Goal: Information Seeking & Learning: Learn about a topic

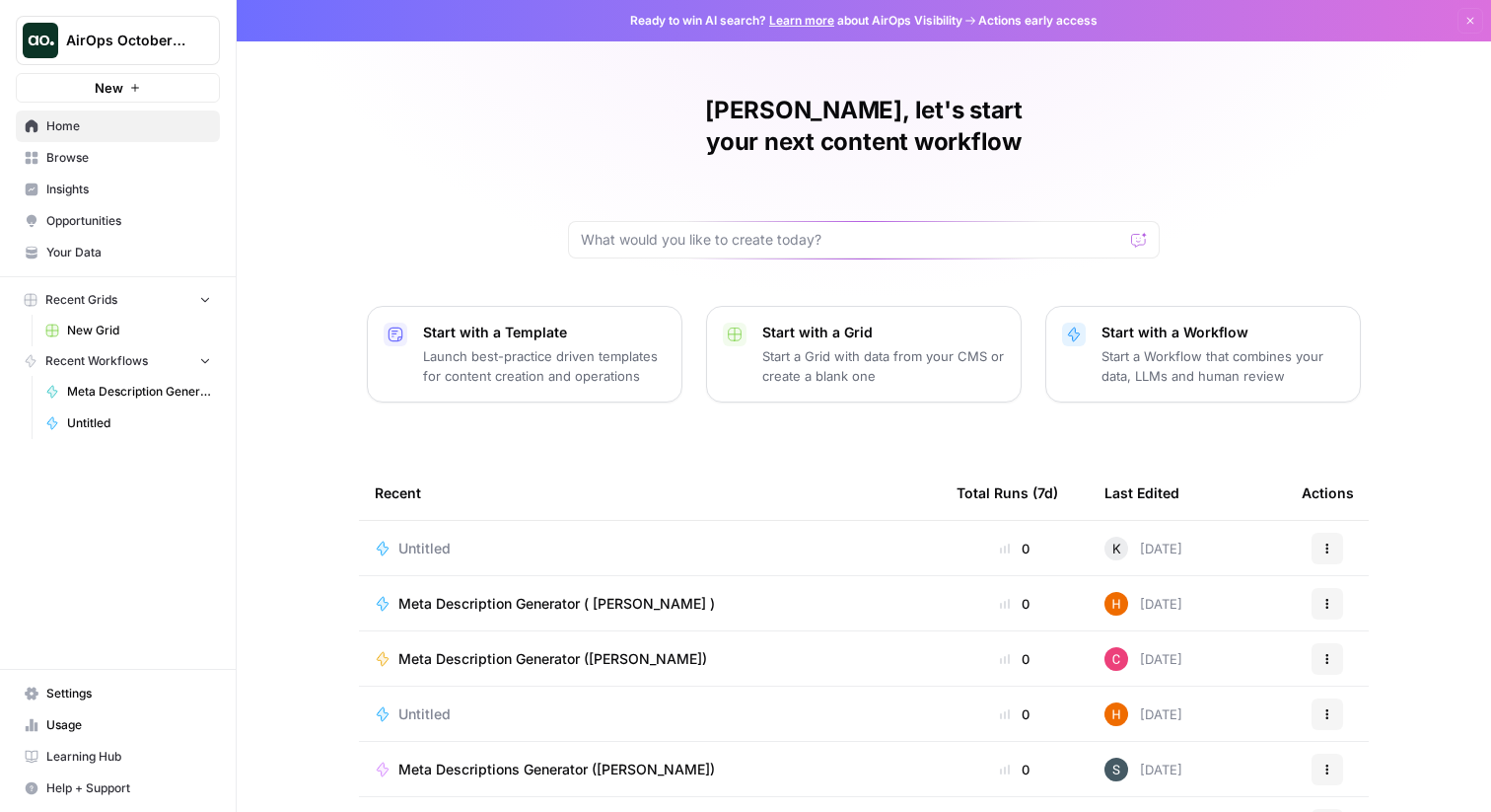
click at [104, 180] on span "Insights" at bounding box center [129, 189] width 165 height 18
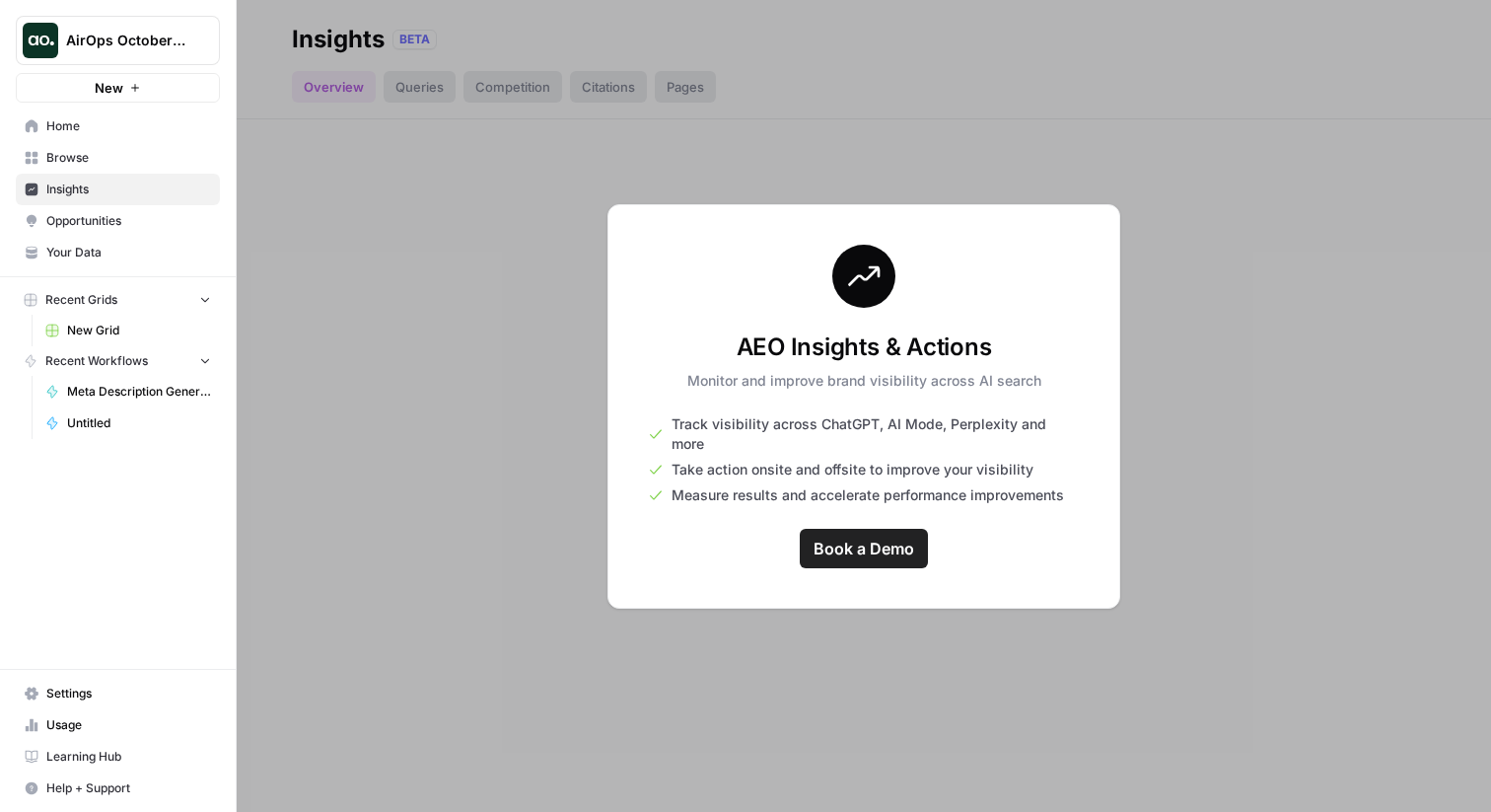
click at [537, 447] on div at bounding box center [864, 406] width 1255 height 812
click at [138, 40] on span "AirOps October Cohort" at bounding box center [125, 41] width 119 height 20
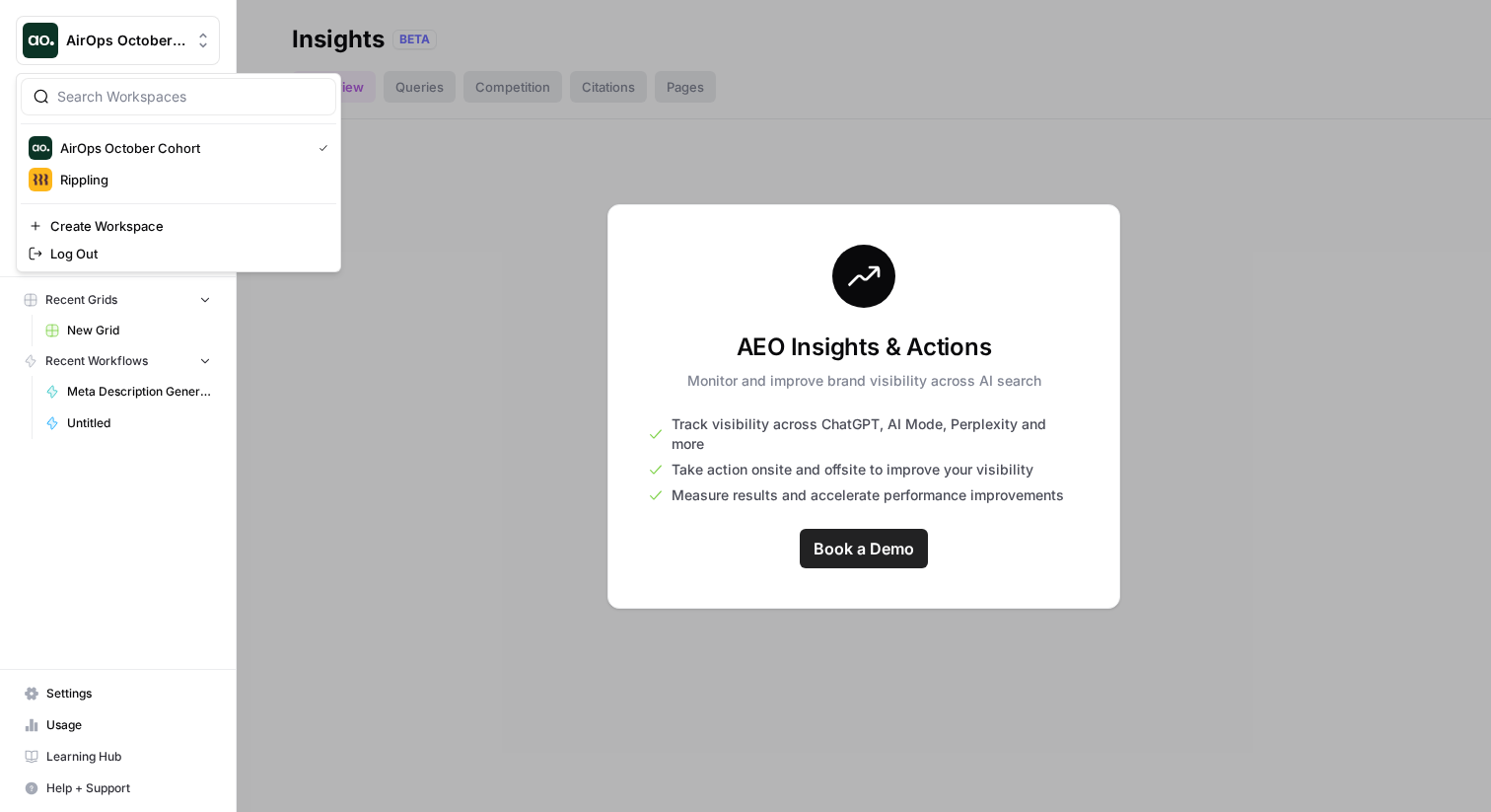
click at [137, 197] on div "AirOps October Cohort Rippling Create Workspace Log Out" at bounding box center [178, 172] width 325 height 199
click at [138, 183] on span "Rippling" at bounding box center [190, 179] width 261 height 20
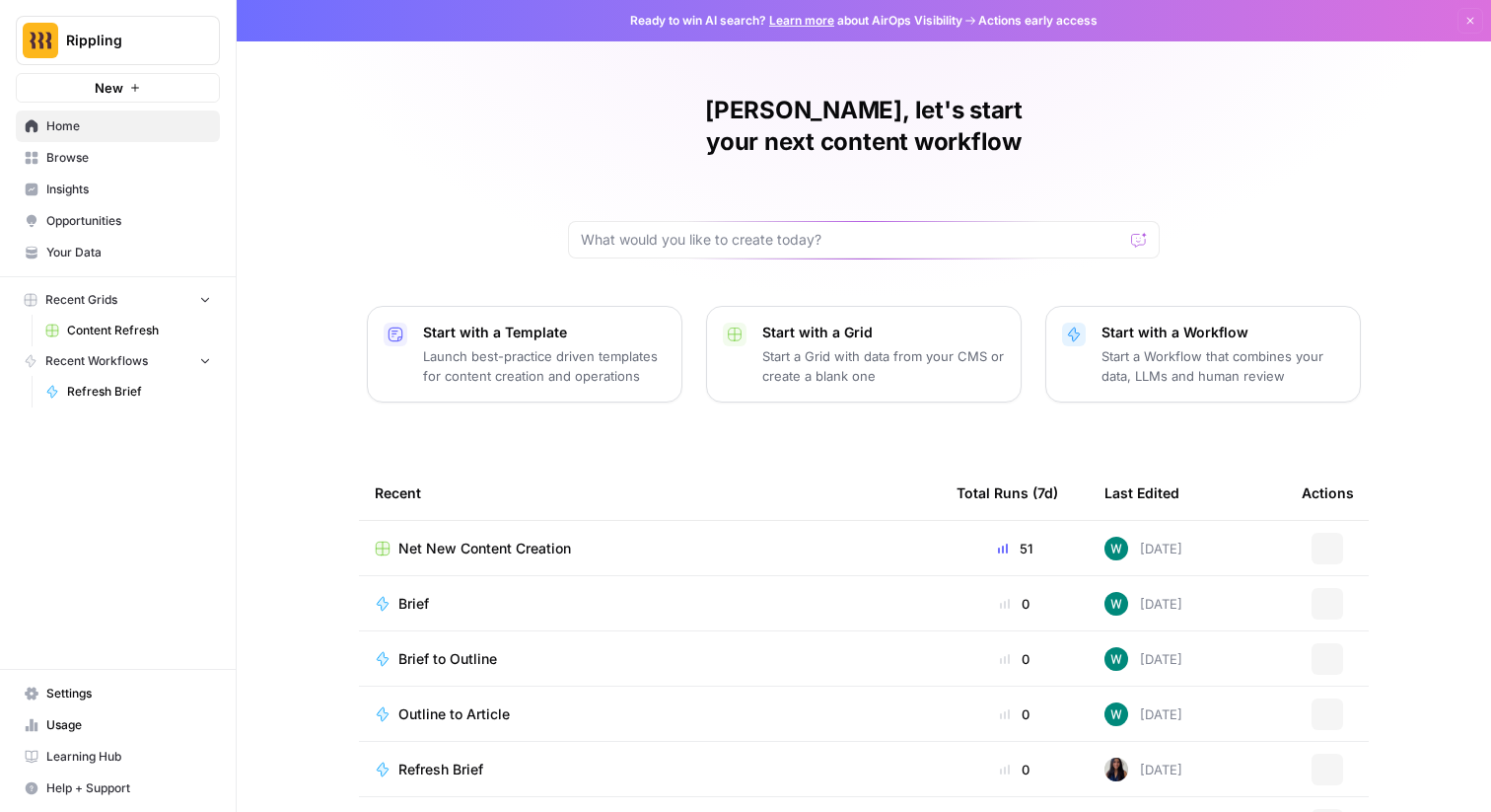
click at [68, 217] on span "Opportunities" at bounding box center [129, 221] width 165 height 18
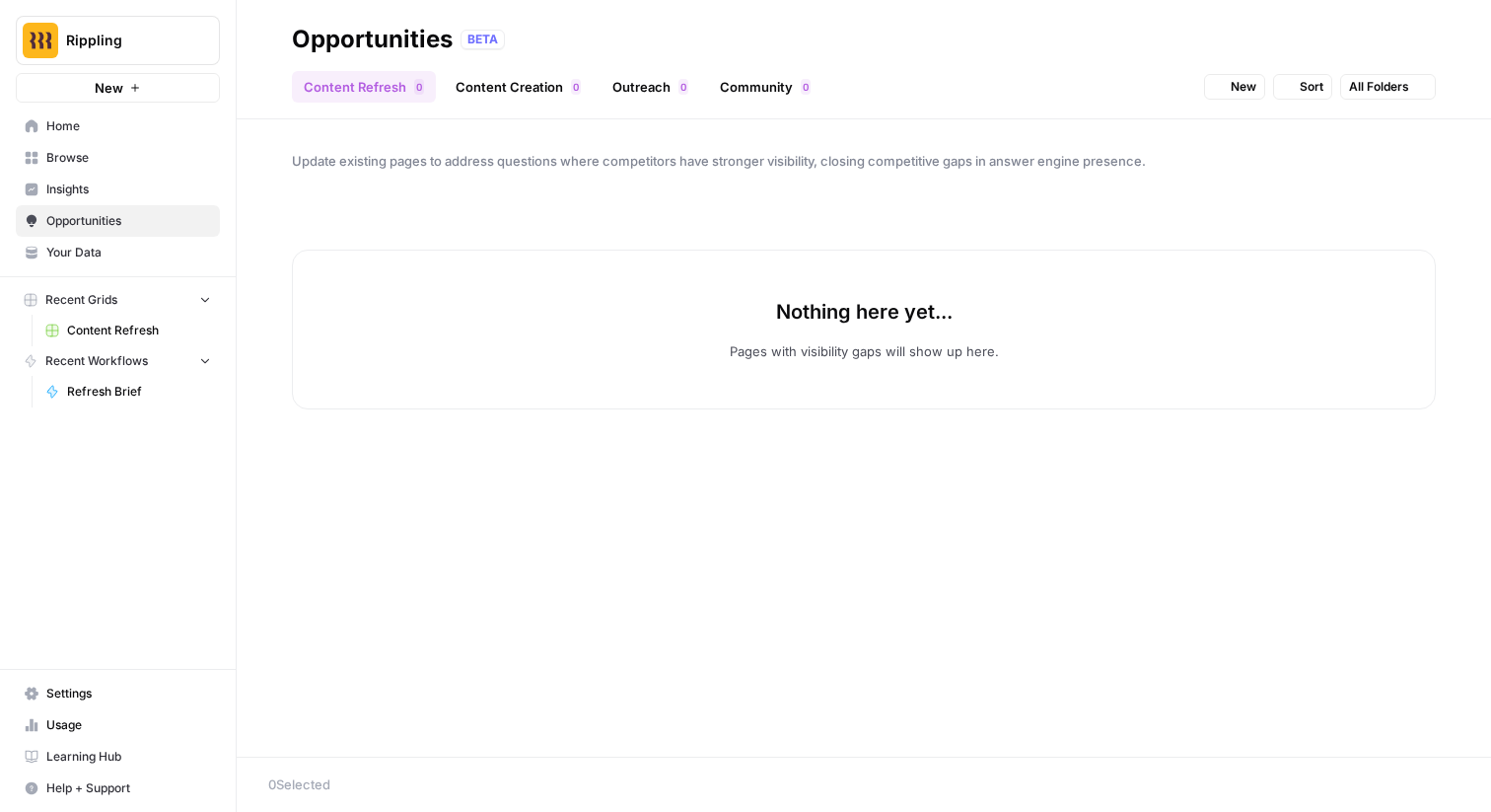
click at [69, 191] on span "Insights" at bounding box center [129, 189] width 165 height 18
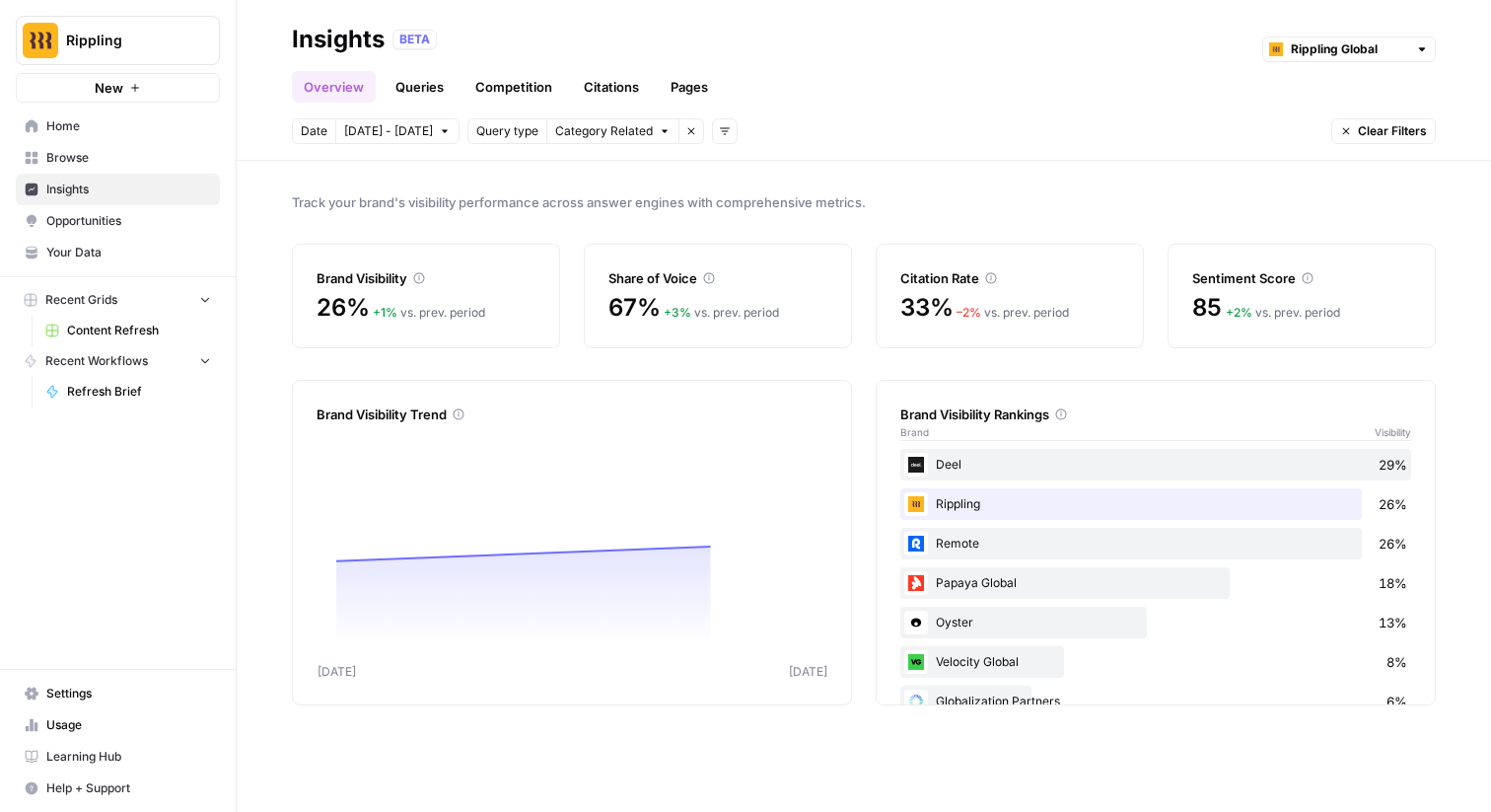
click at [586, 132] on span "Category Related" at bounding box center [604, 131] width 98 height 18
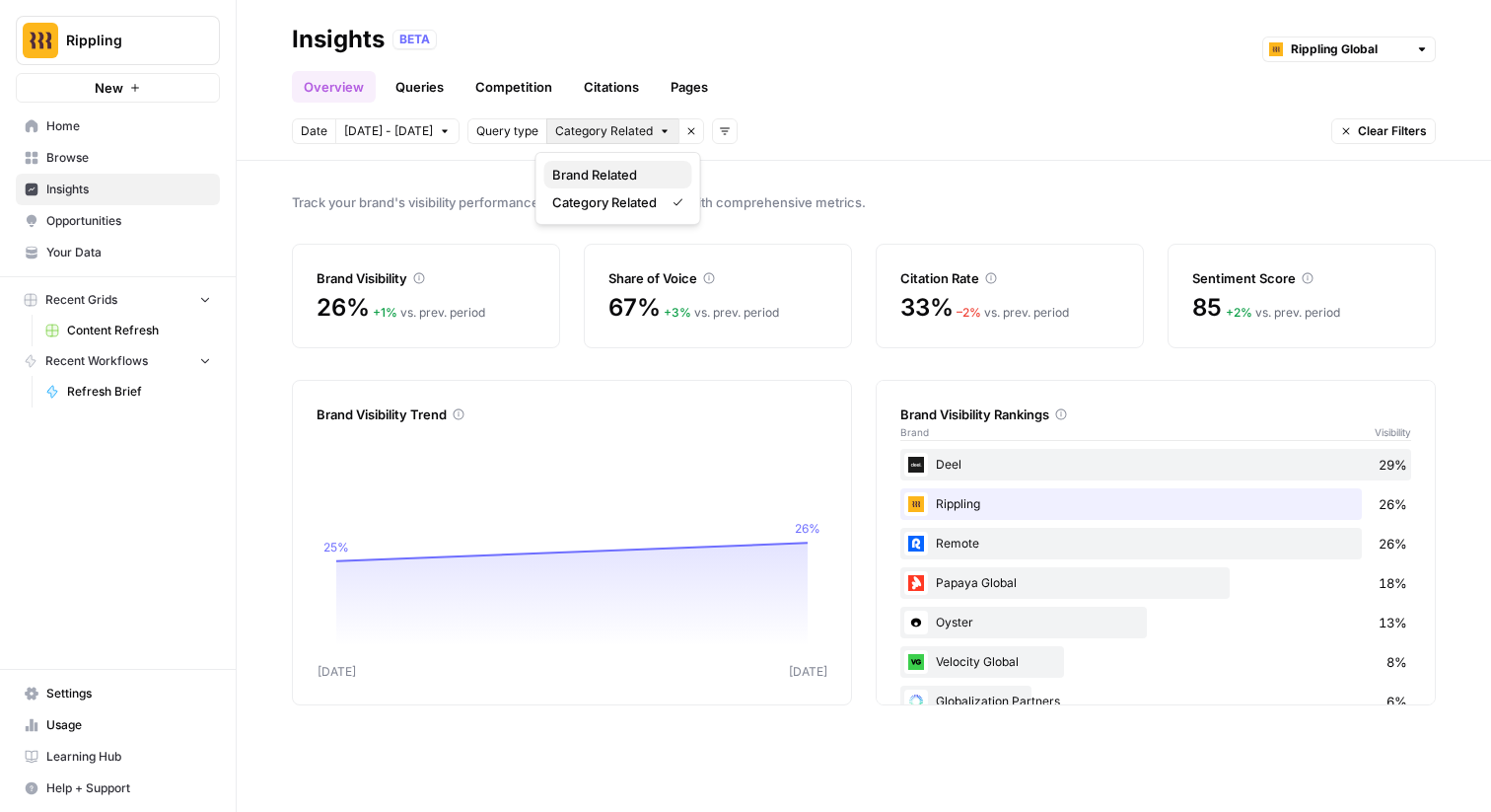
click at [597, 176] on span "Brand Related" at bounding box center [614, 175] width 124 height 20
click at [596, 138] on span "All Queries" at bounding box center [585, 131] width 60 height 18
click at [597, 174] on span "Brand Related" at bounding box center [604, 175] width 105 height 20
click at [600, 124] on span "Category Related" at bounding box center [604, 131] width 98 height 18
click at [612, 195] on span "Category Related" at bounding box center [604, 202] width 105 height 20
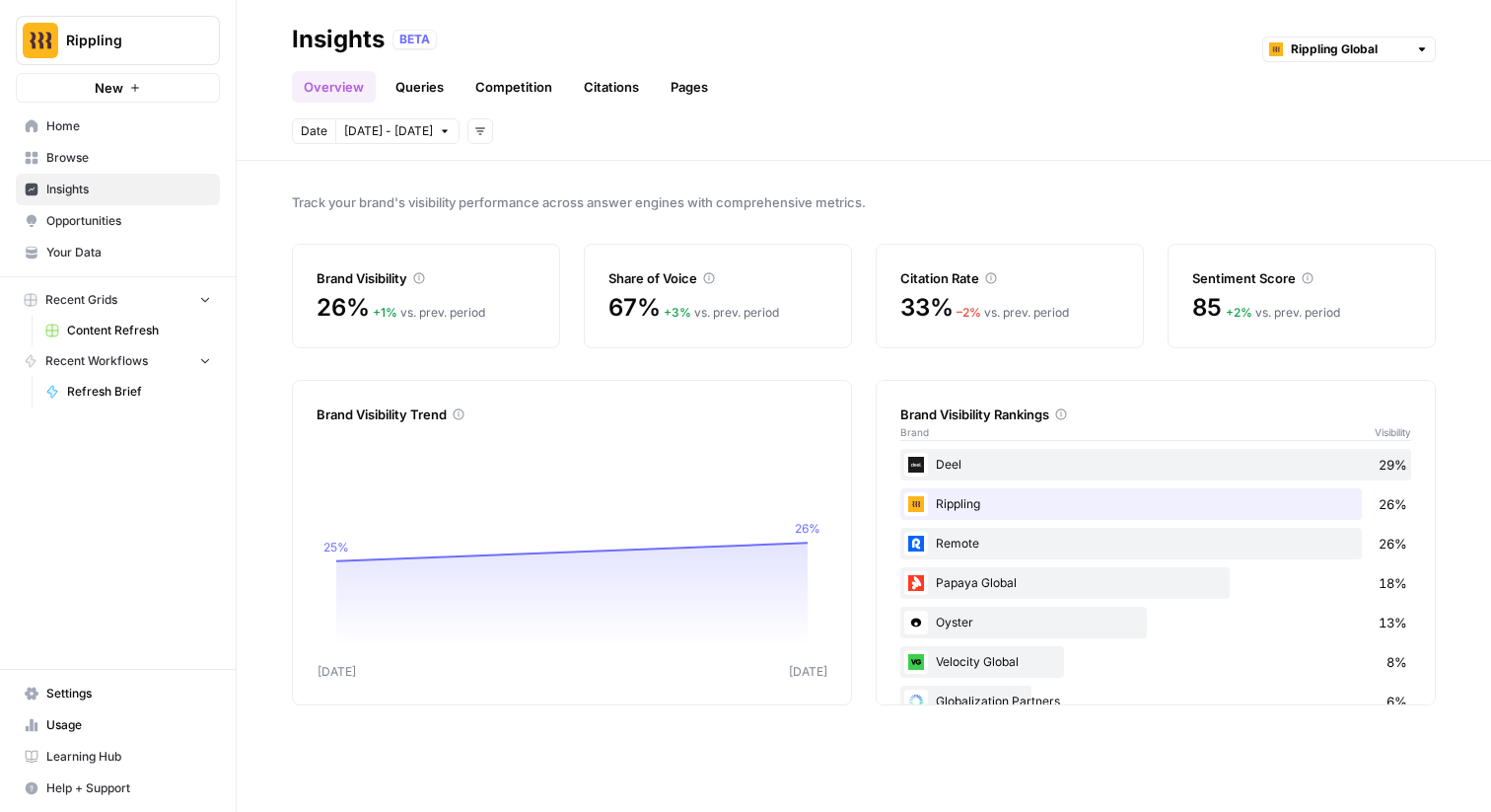
click at [468, 129] on button "Add filters" at bounding box center [481, 131] width 26 height 26
click at [506, 227] on span "Query Type" at bounding box center [508, 230] width 70 height 20
click at [616, 125] on span "Select query type" at bounding box center [604, 131] width 99 height 18
click at [605, 177] on span "Brand Related" at bounding box center [604, 175] width 105 height 20
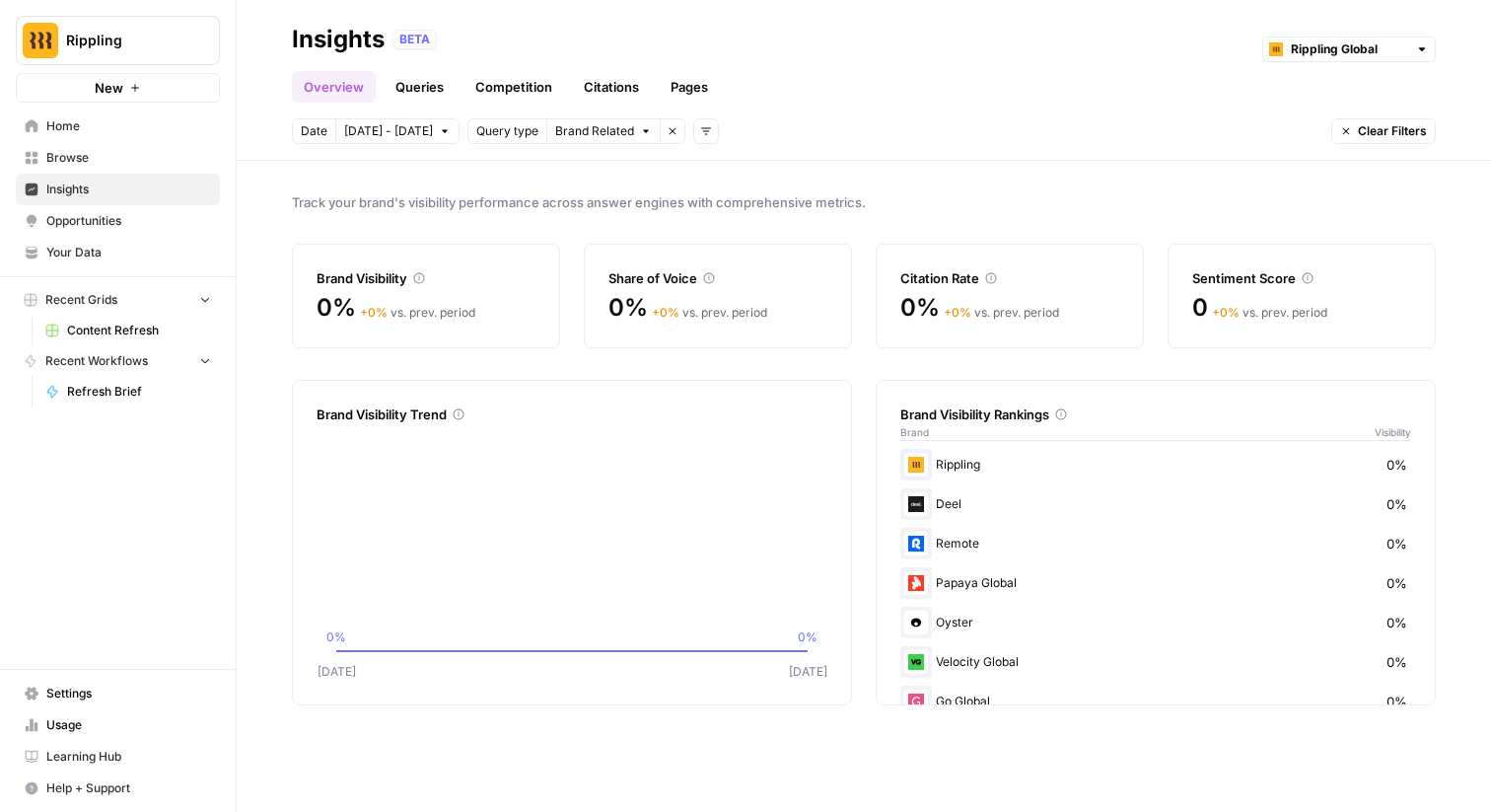
click at [395, 84] on link "Queries" at bounding box center [420, 87] width 72 height 32
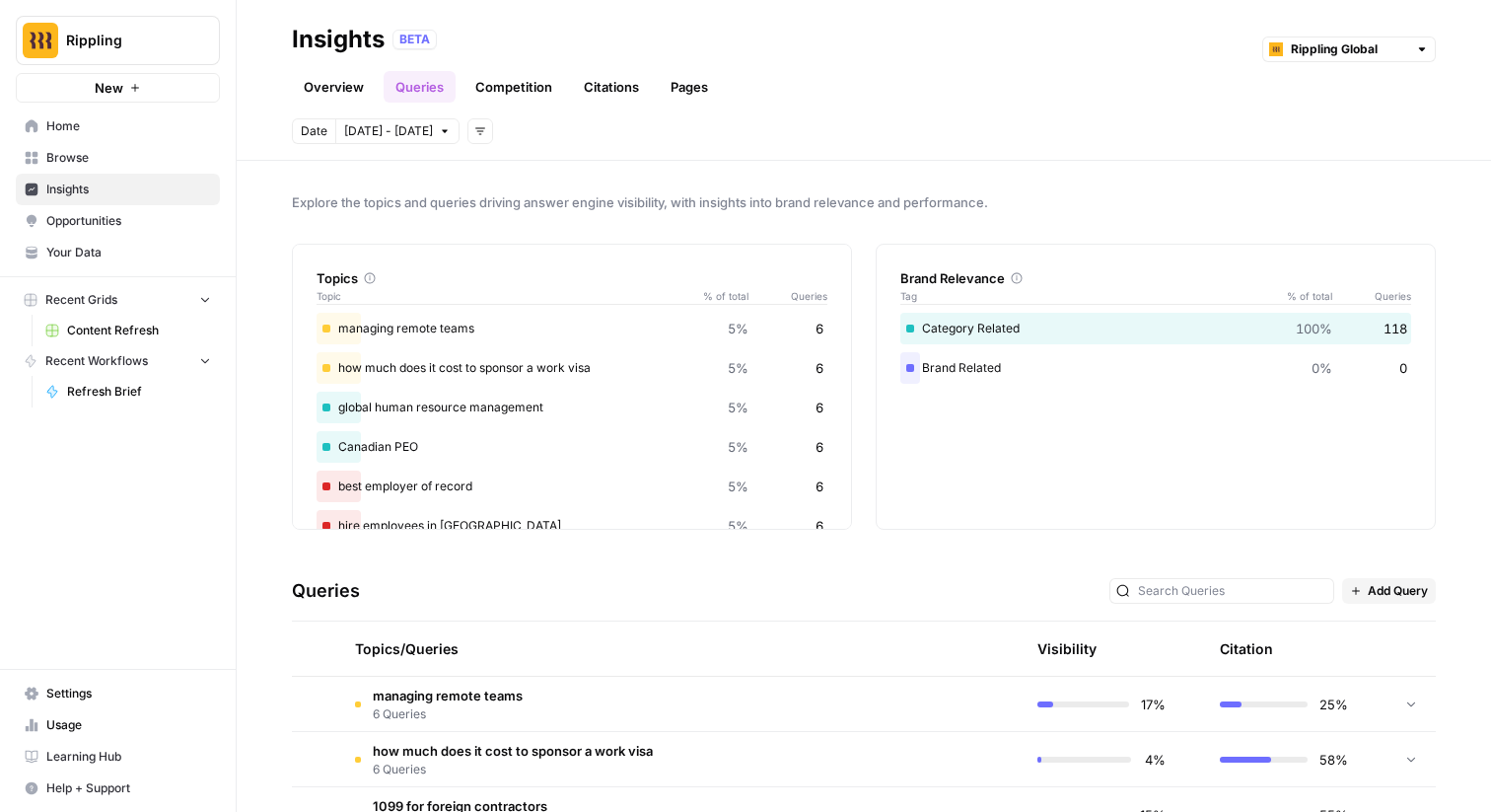
click at [485, 123] on div "Date Oct 8 - Oct 14 Add filters" at bounding box center [864, 131] width 1145 height 26
click at [475, 140] on button "Add filters" at bounding box center [481, 131] width 26 height 26
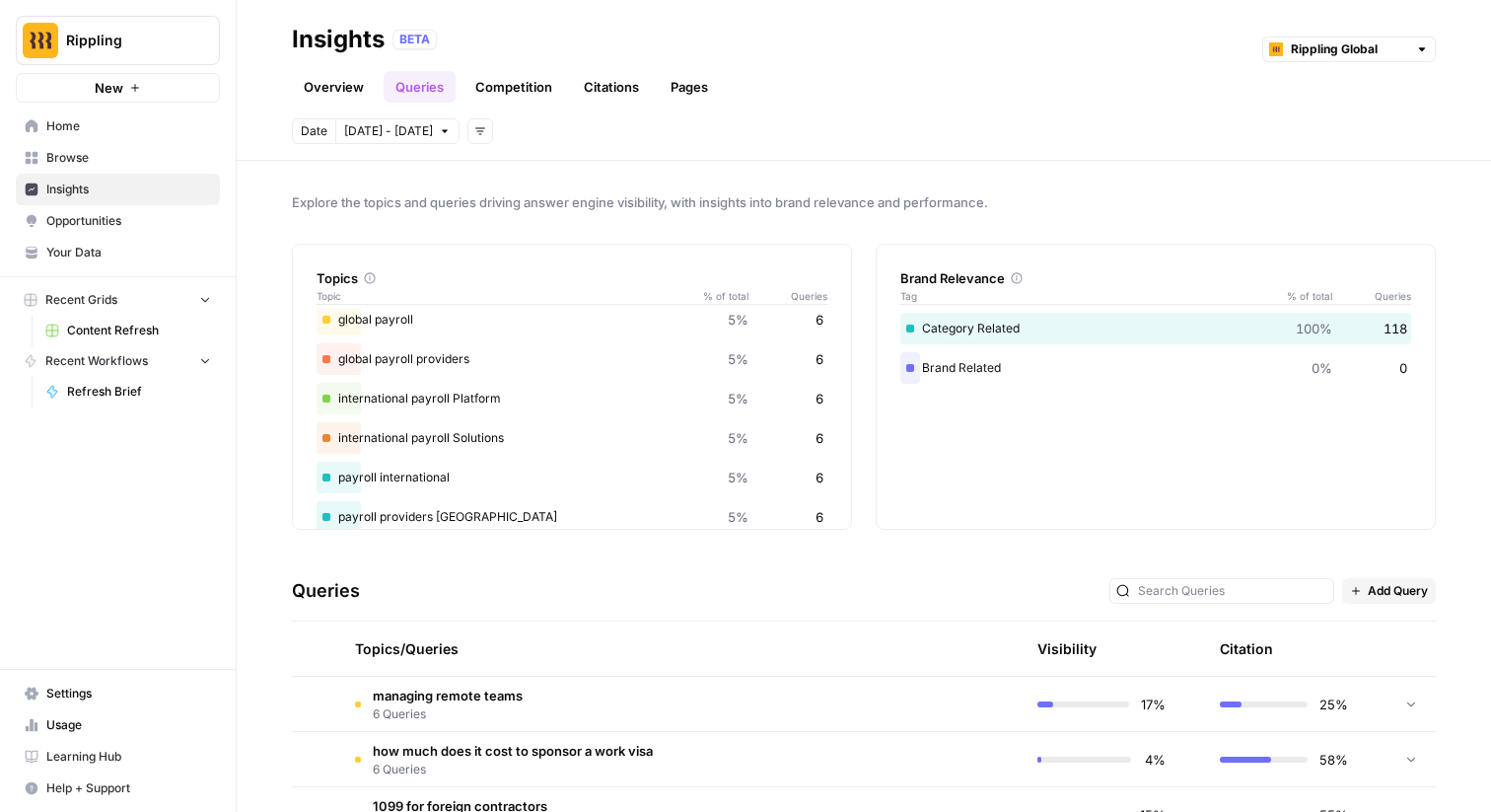
scroll to position [573, 0]
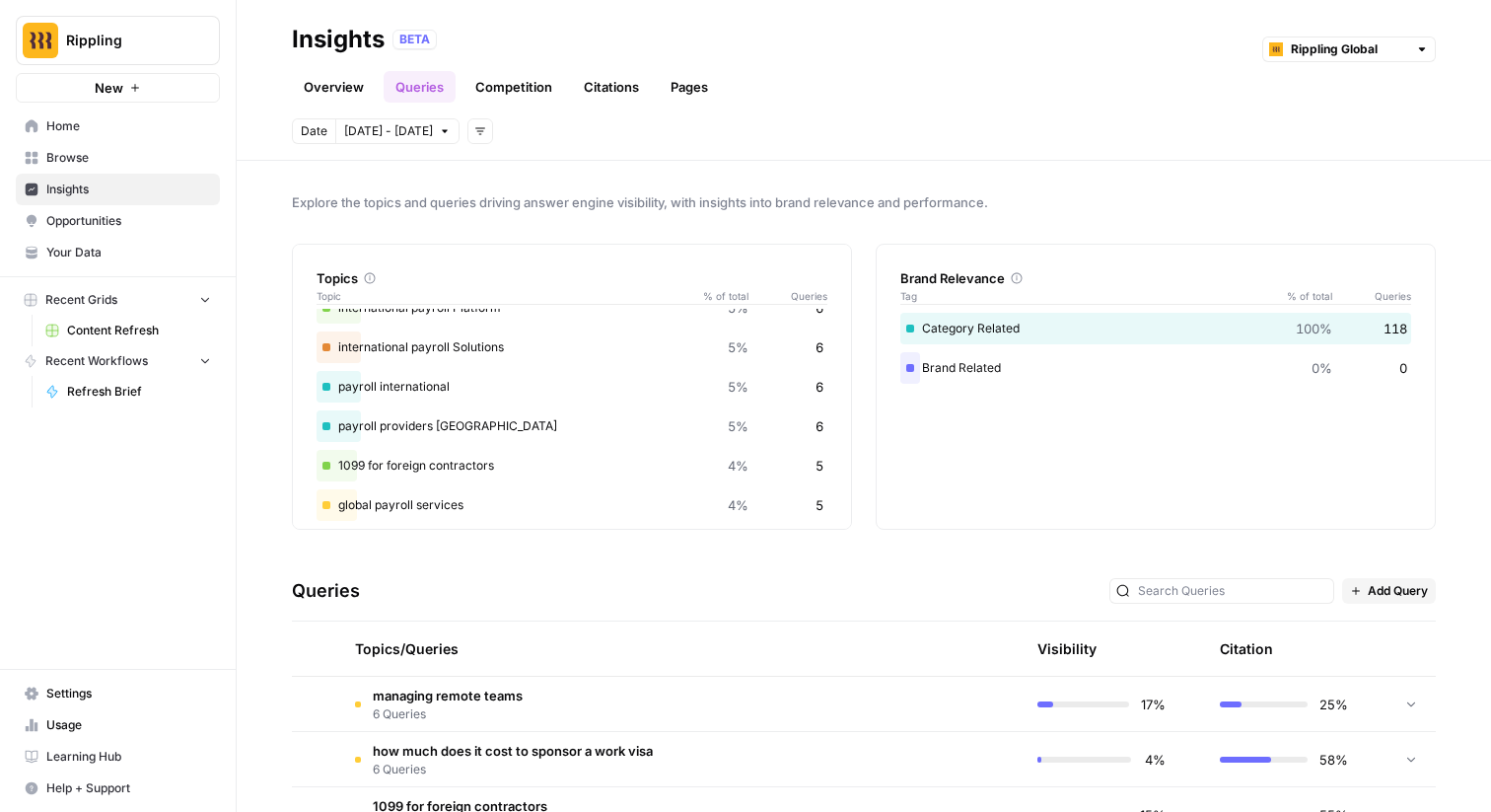
click at [469, 141] on button "Add filters" at bounding box center [481, 131] width 26 height 26
click at [326, 97] on link "Overview" at bounding box center [333, 87] width 84 height 32
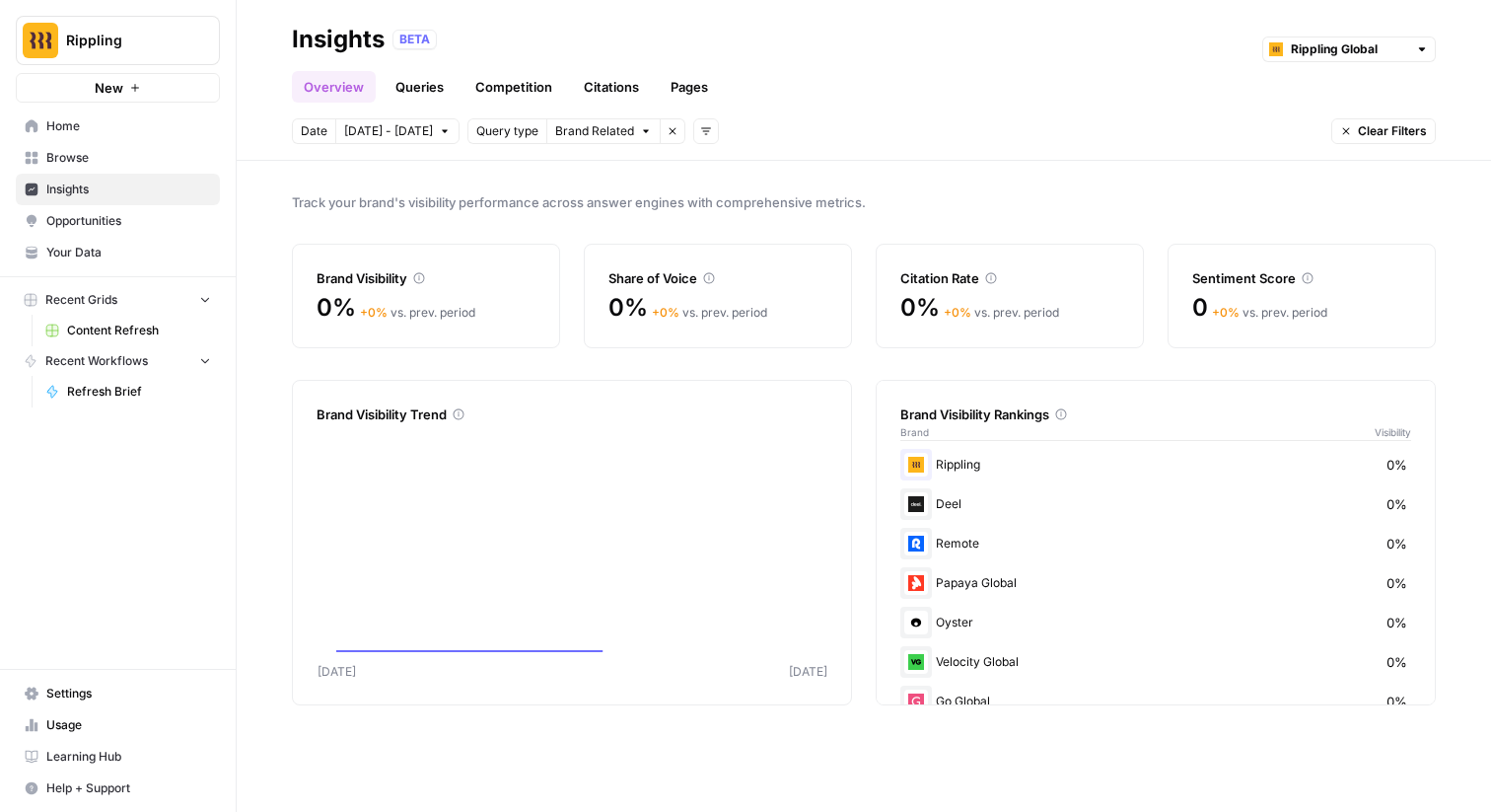
click at [580, 135] on span "Brand Related" at bounding box center [594, 131] width 79 height 18
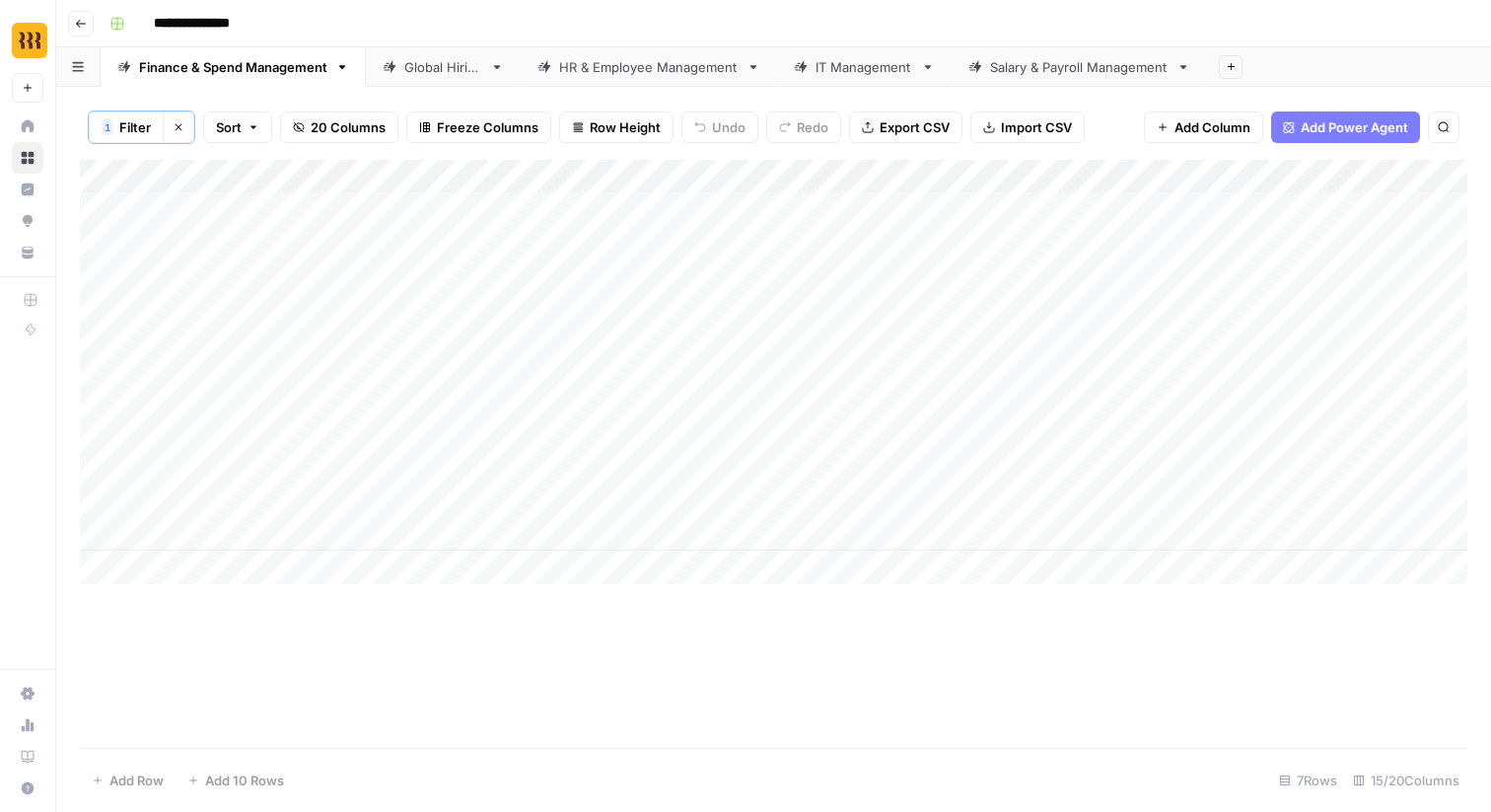
click at [439, 71] on div "Global Hiring" at bounding box center [443, 67] width 78 height 20
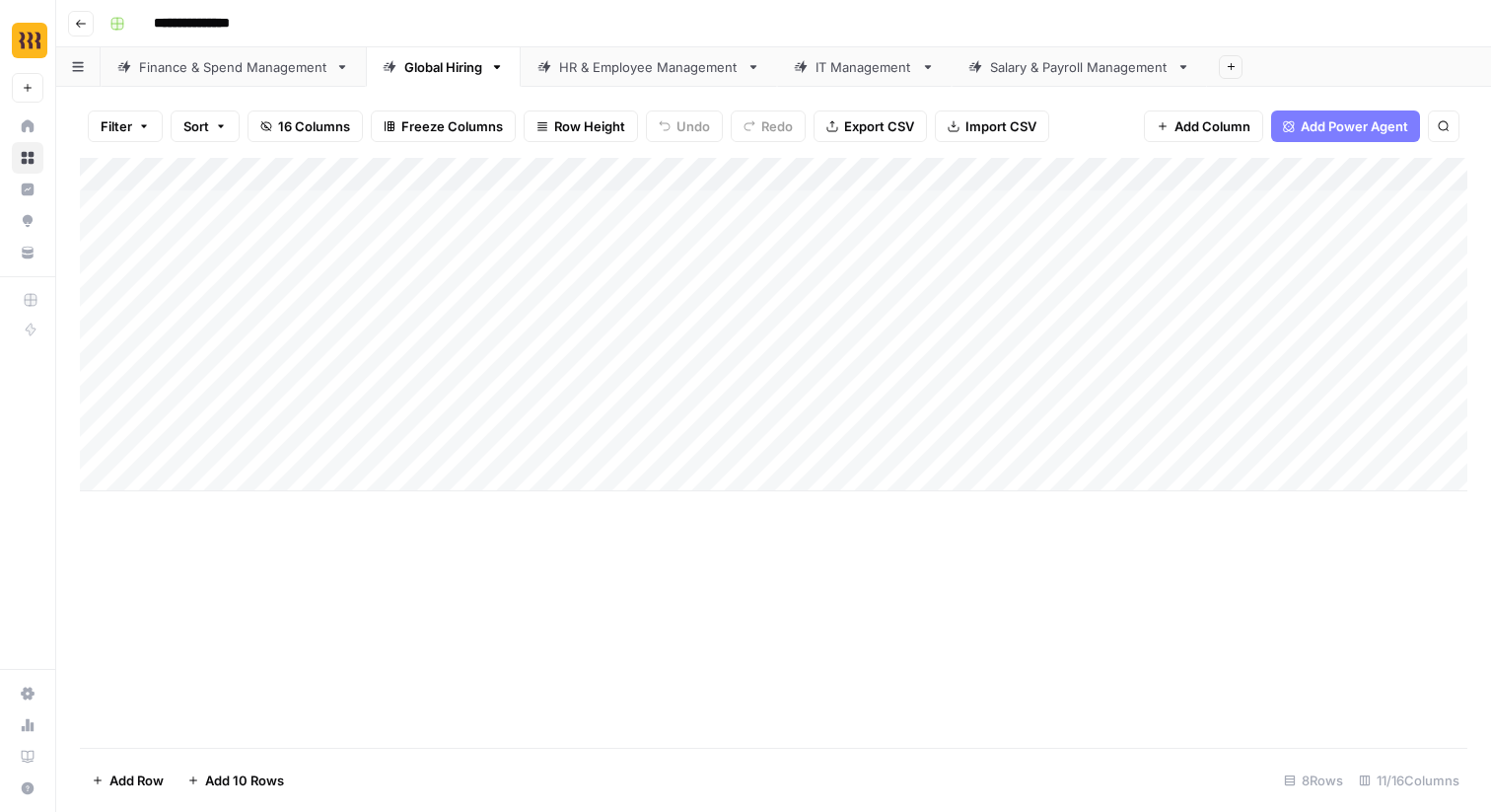
click at [636, 76] on link "HR & Employee Management" at bounding box center [649, 68] width 257 height 40
click at [843, 73] on div "IT Management" at bounding box center [865, 67] width 98 height 20
click at [270, 84] on link "Finance & Spend Management" at bounding box center [233, 68] width 266 height 40
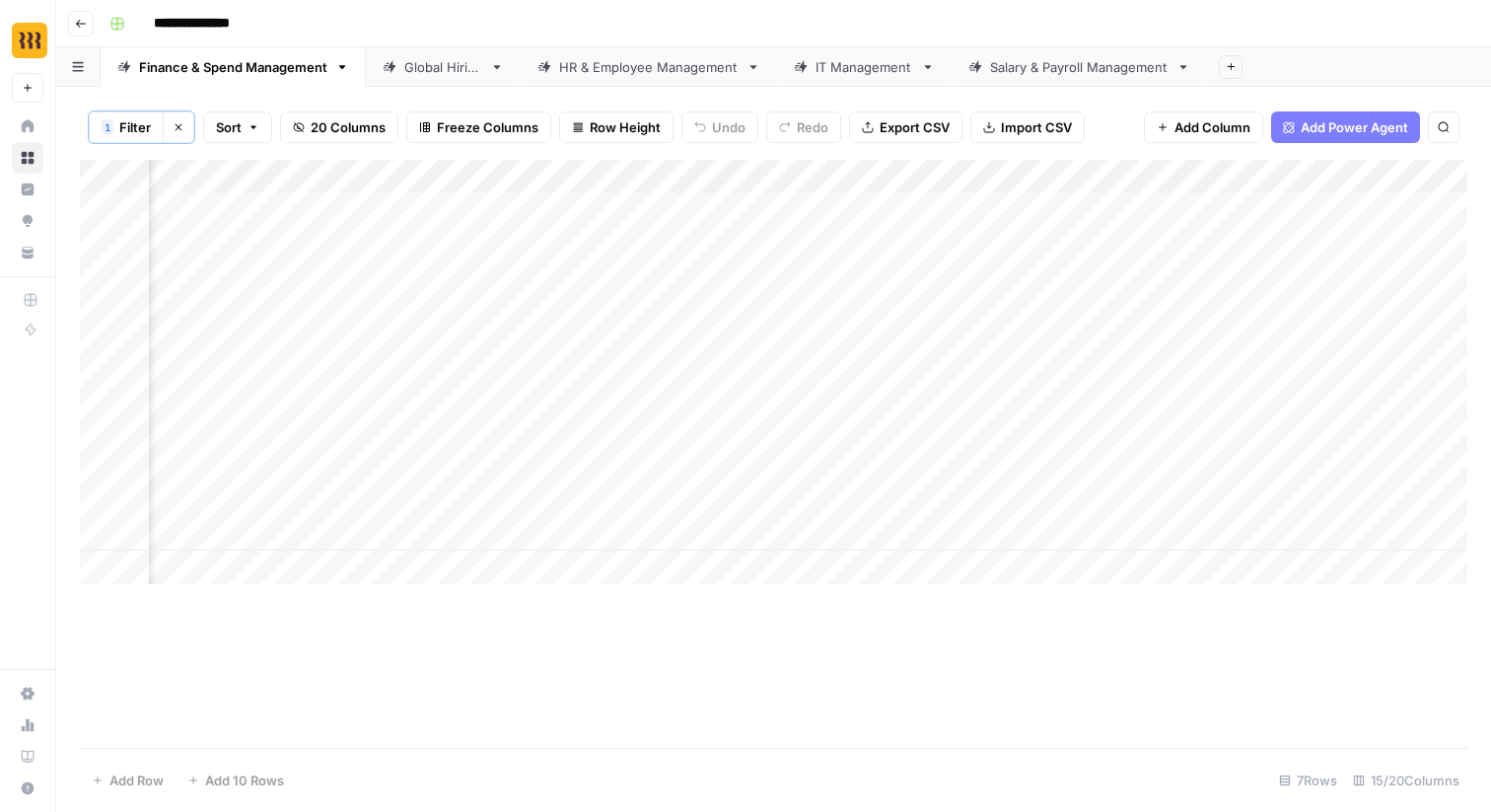
scroll to position [0, 1976]
click at [907, 210] on div "Add Column" at bounding box center [773, 372] width 1387 height 424
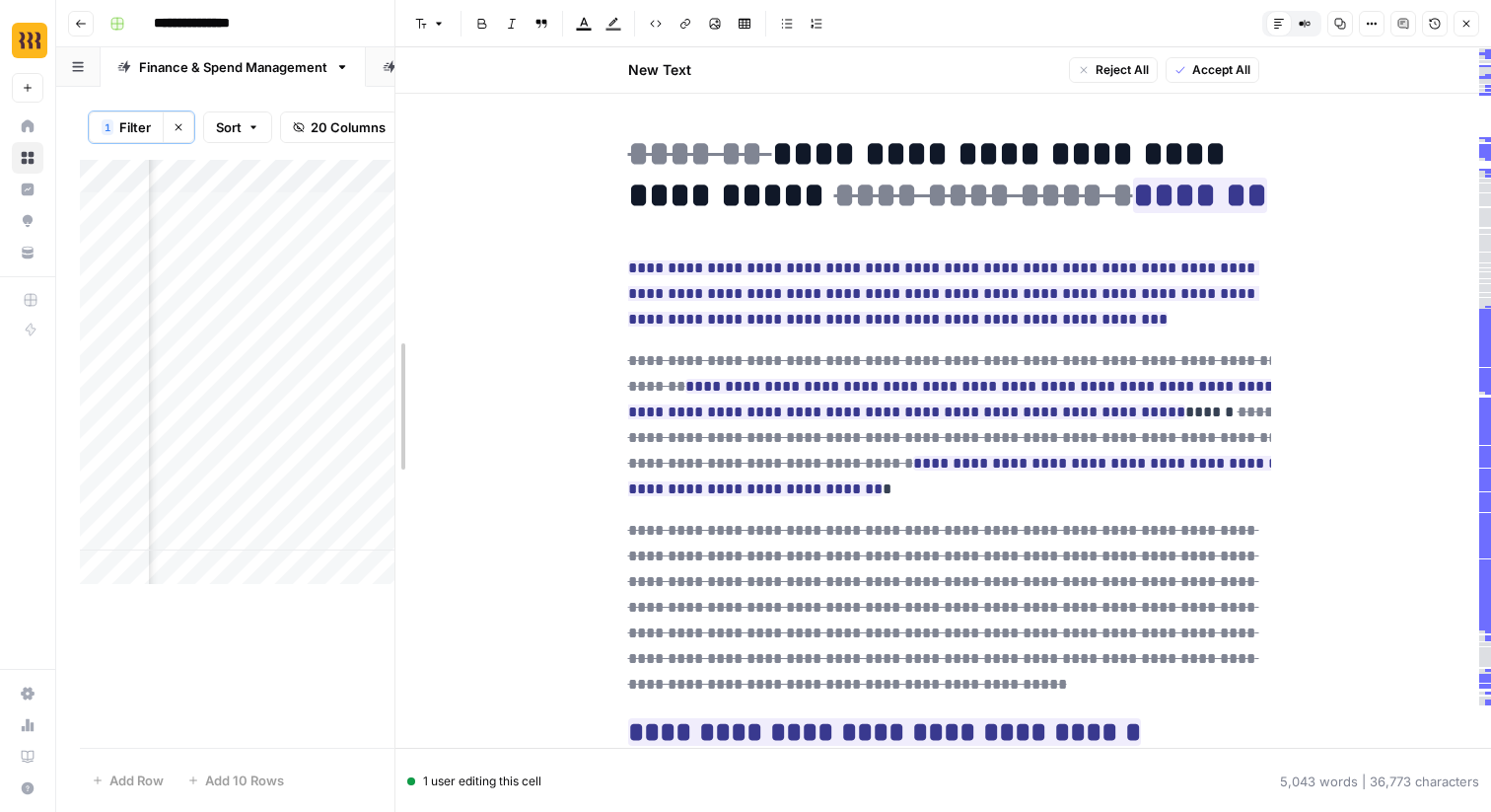
drag, startPoint x: 749, startPoint y: 142, endPoint x: 276, endPoint y: 166, distance: 473.6
click at [276, 166] on body "**********" at bounding box center [746, 406] width 1491 height 812
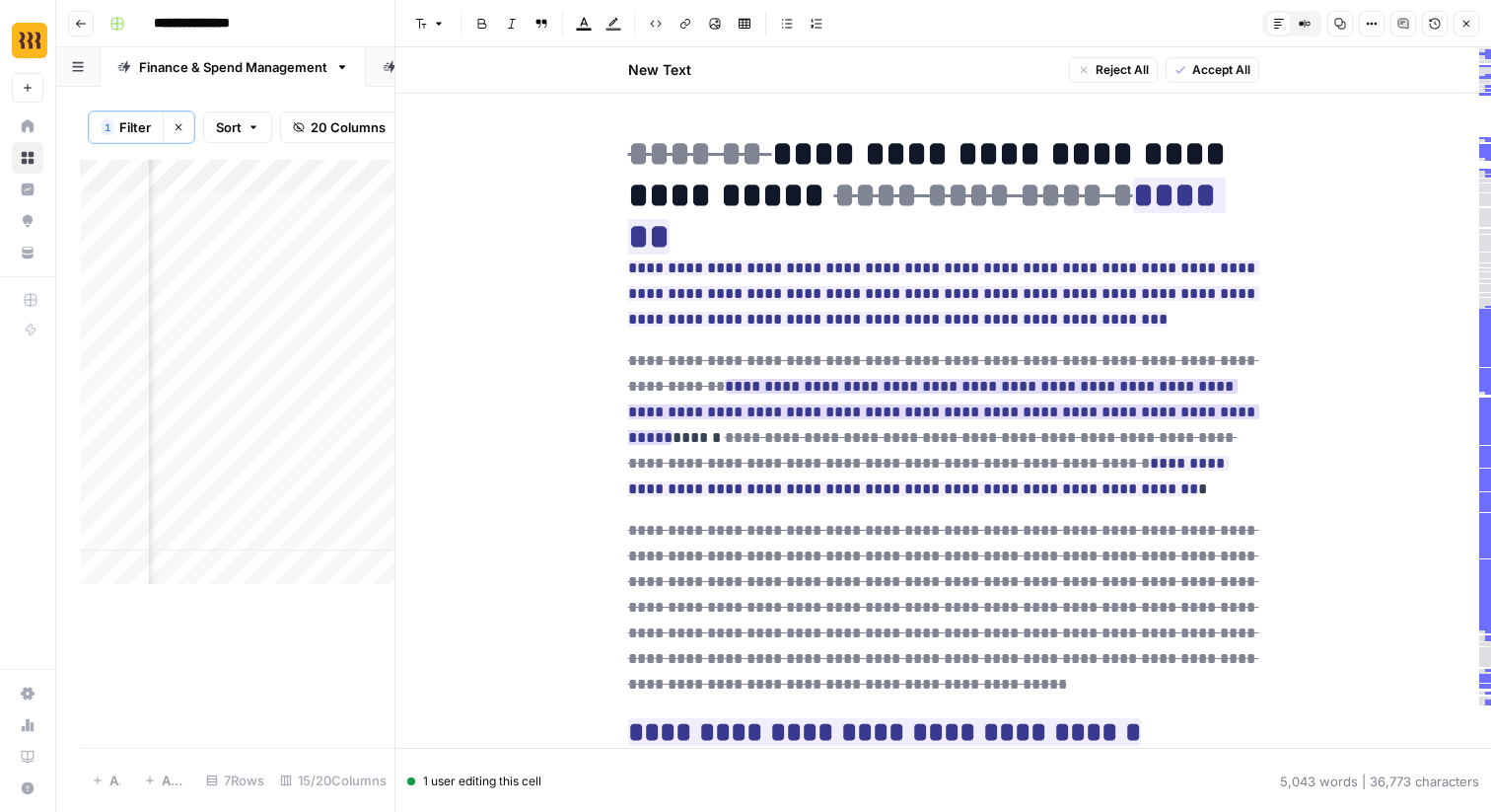
click at [1089, 416] on ins "**********" at bounding box center [944, 412] width 631 height 66
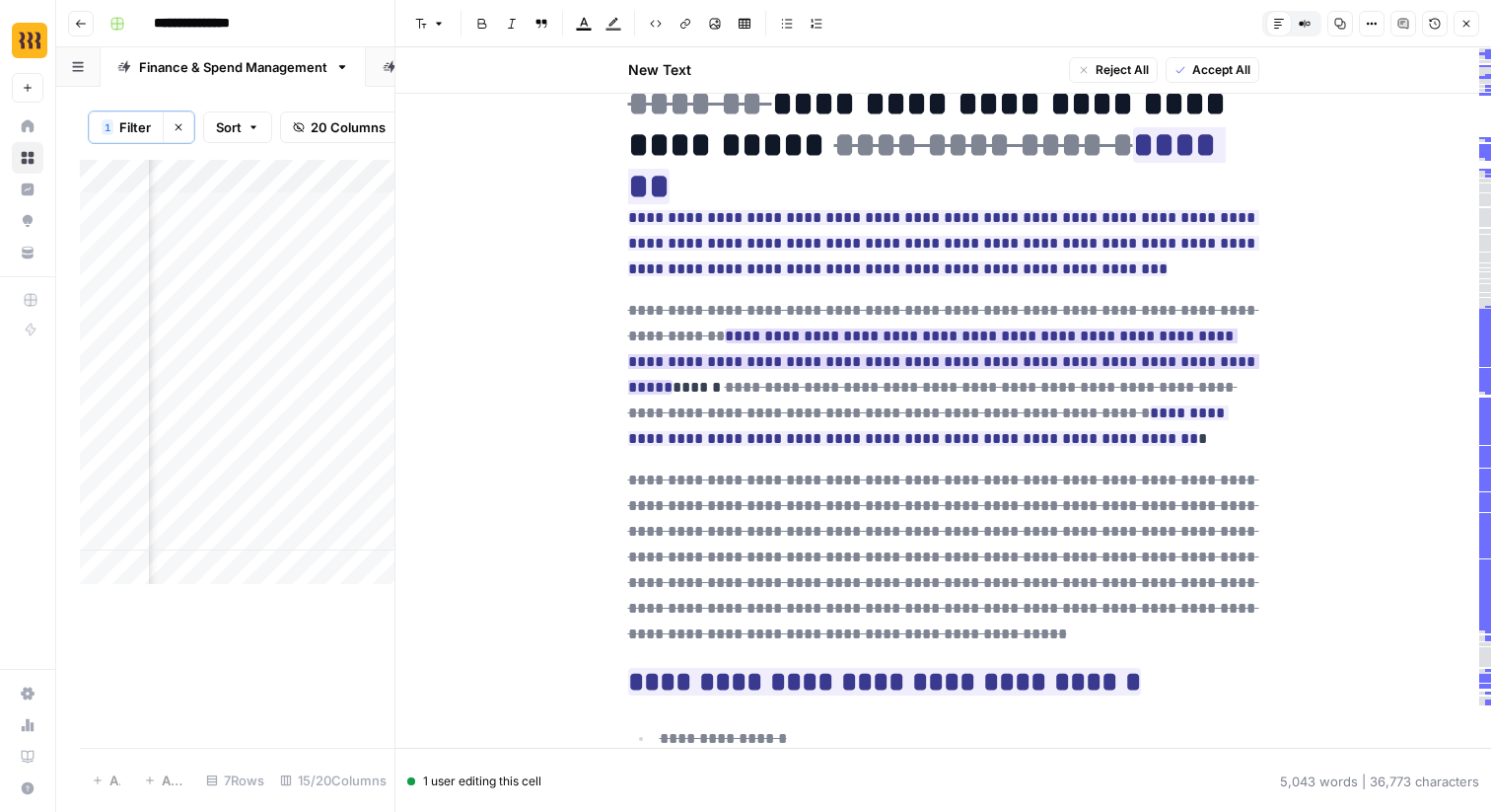
scroll to position [53, 0]
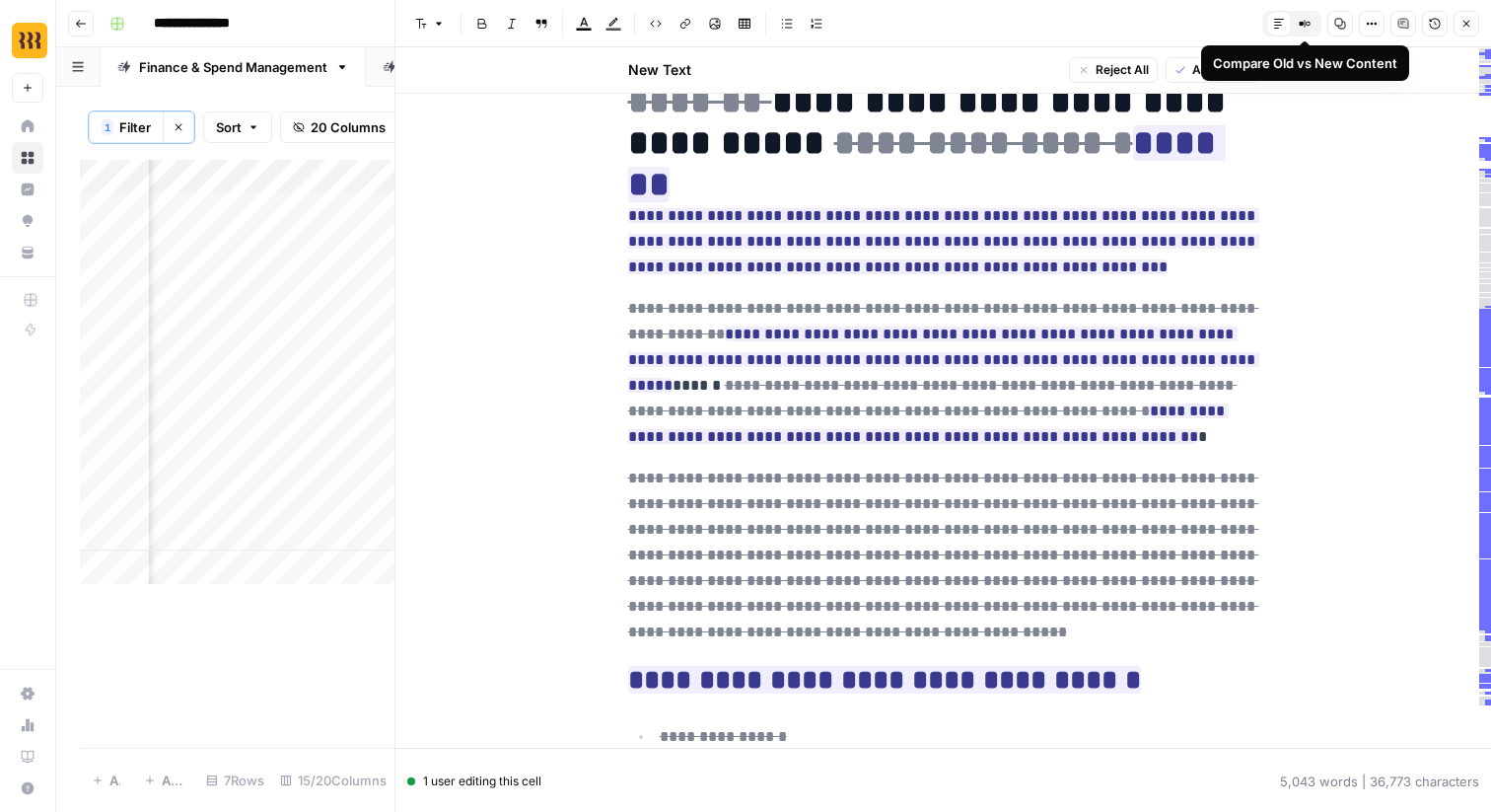
click at [1309, 22] on icon "button" at bounding box center [1308, 23] width 3 height 3
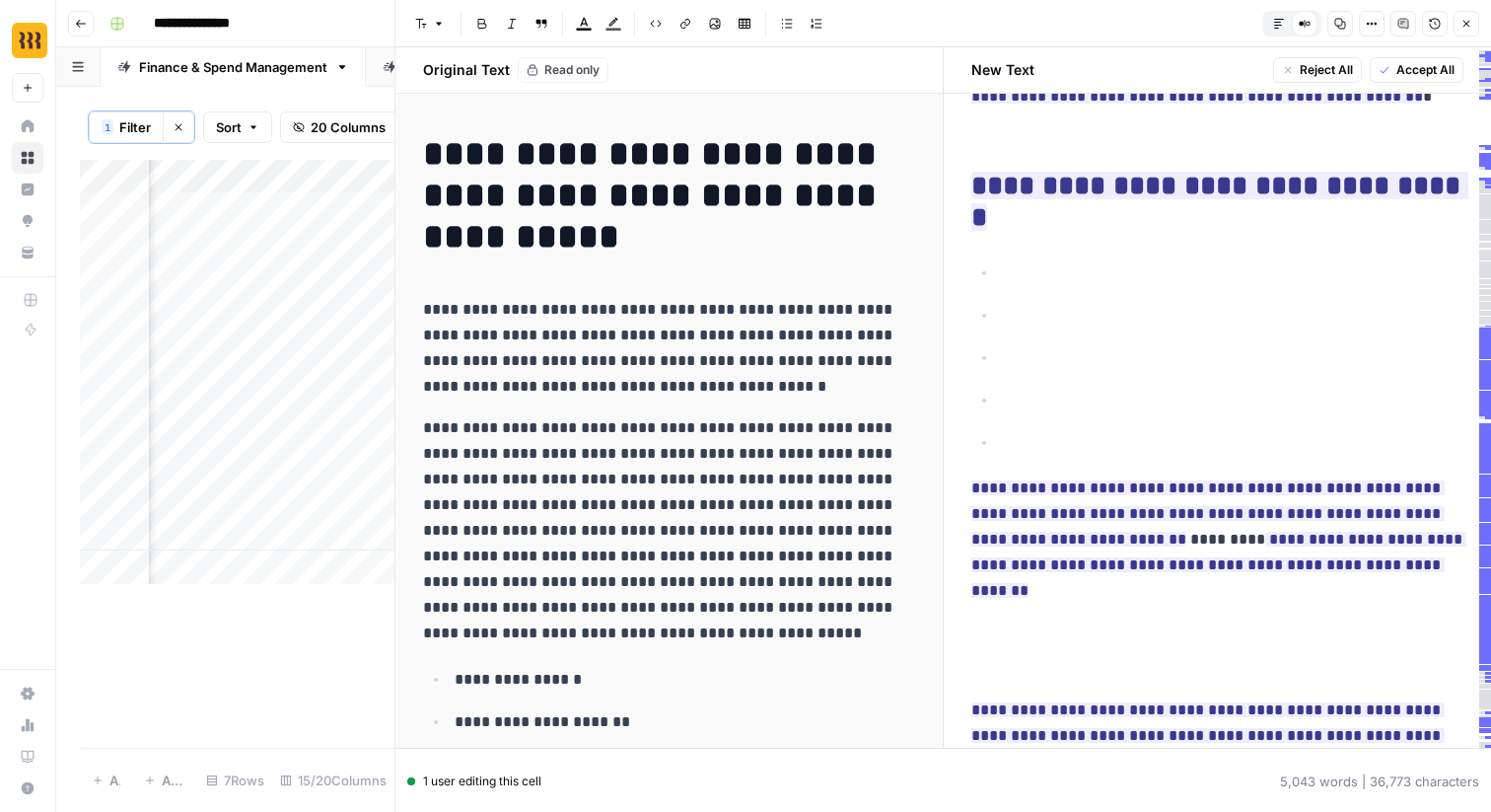
scroll to position [453, 0]
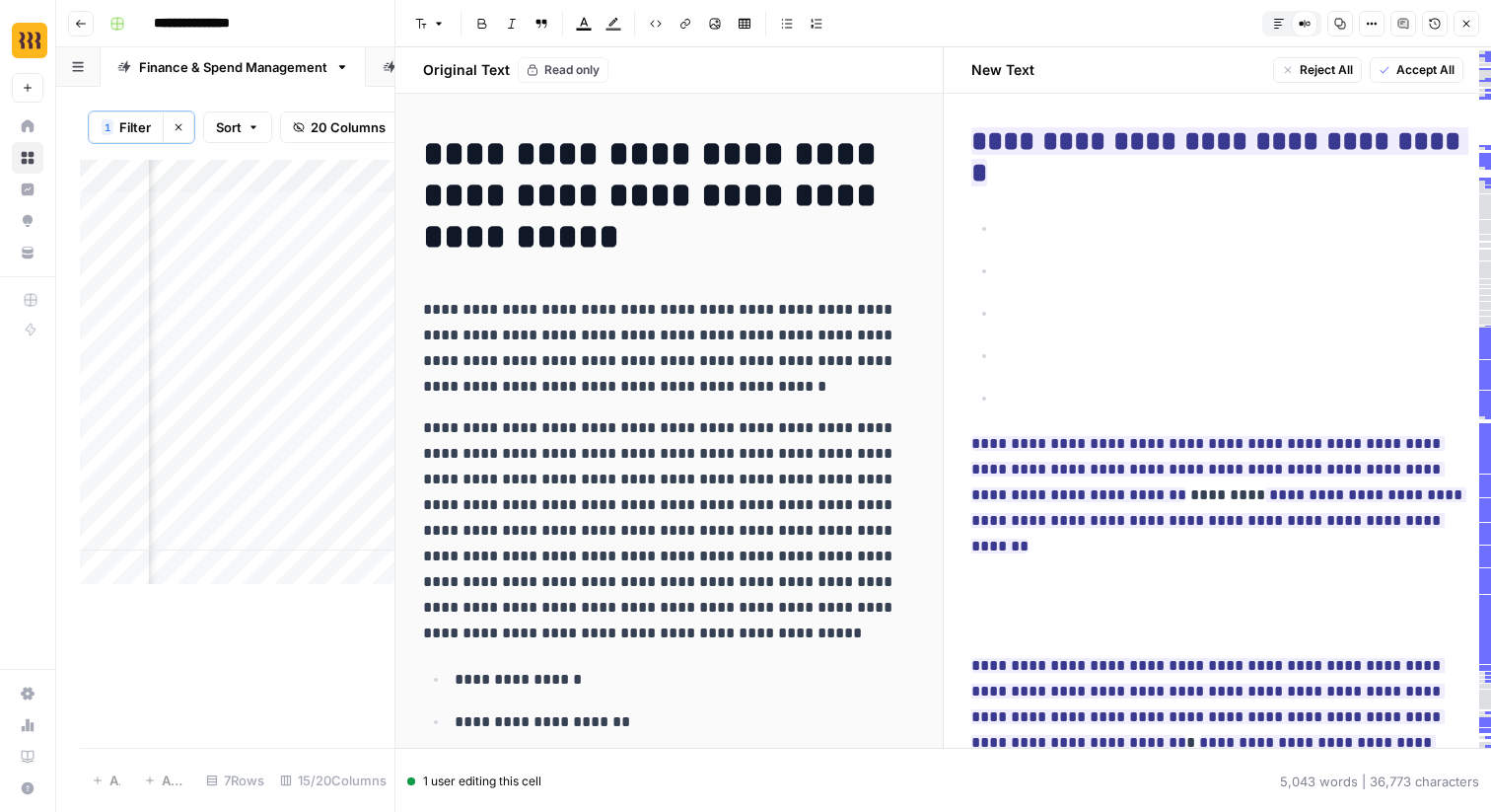
click at [1240, 374] on ul "**********" at bounding box center [1218, 312] width 494 height 196
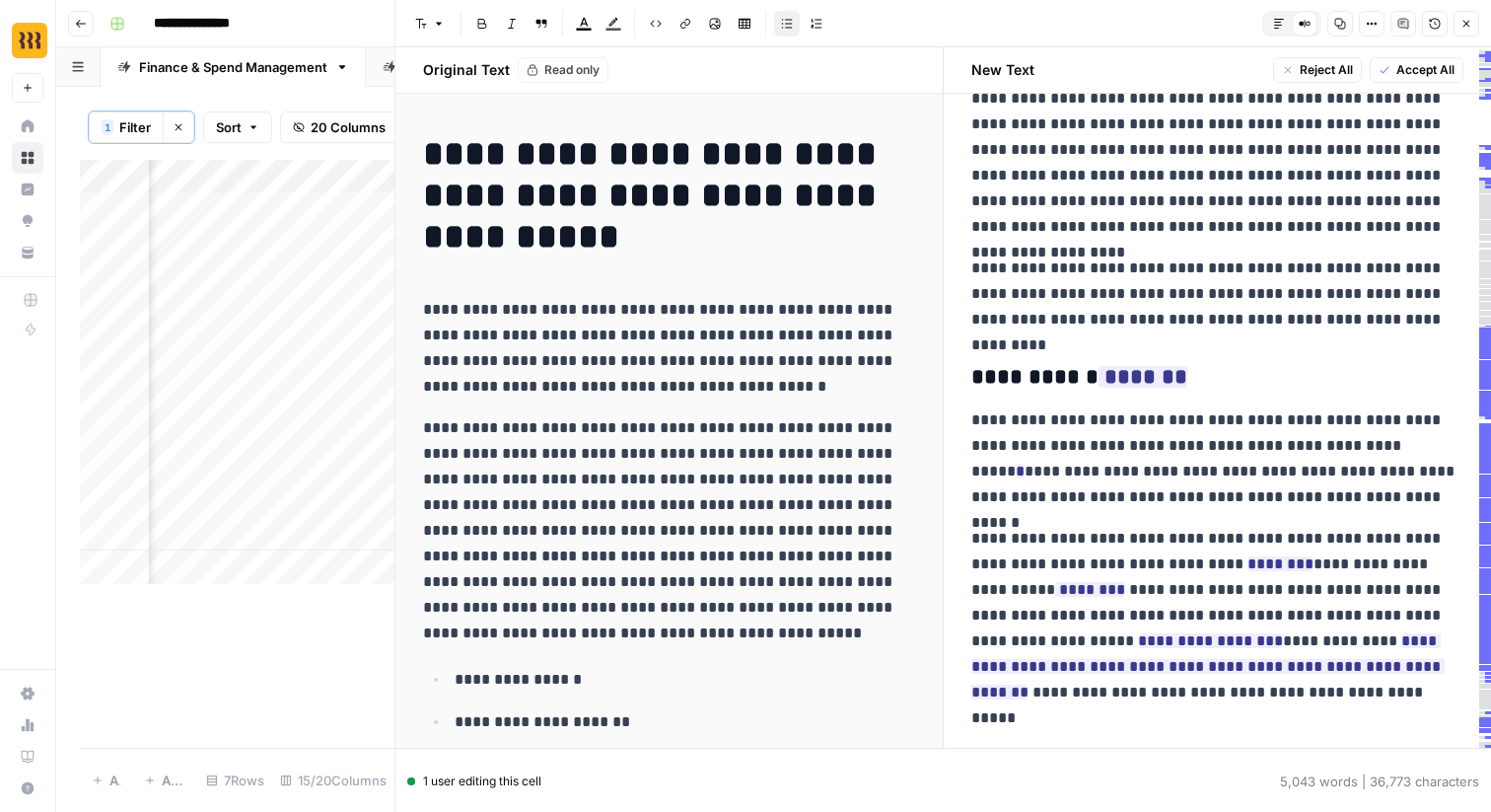
scroll to position [3900, 0]
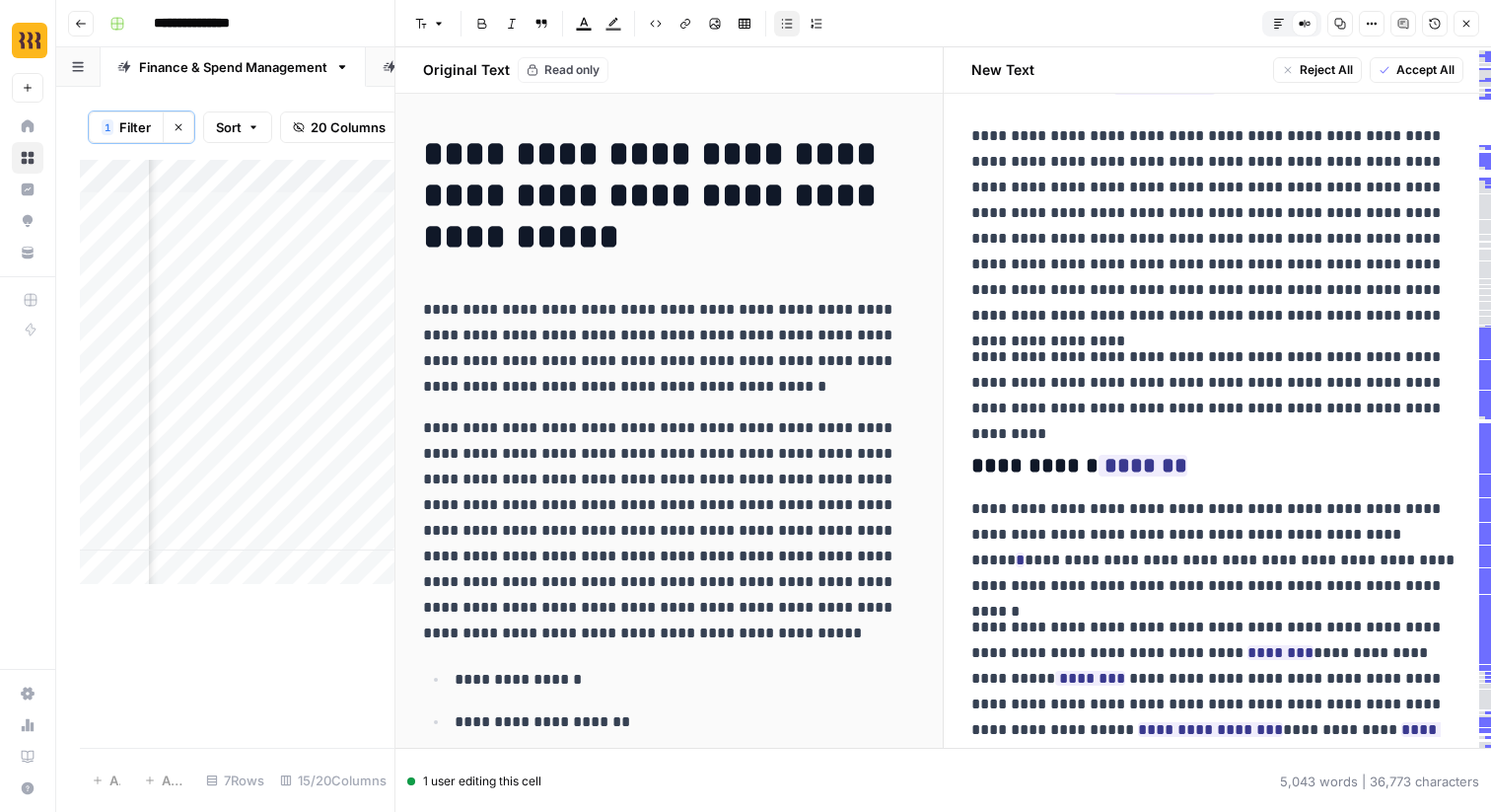
click at [1190, 460] on h3 "**********" at bounding box center [1218, 467] width 494 height 28
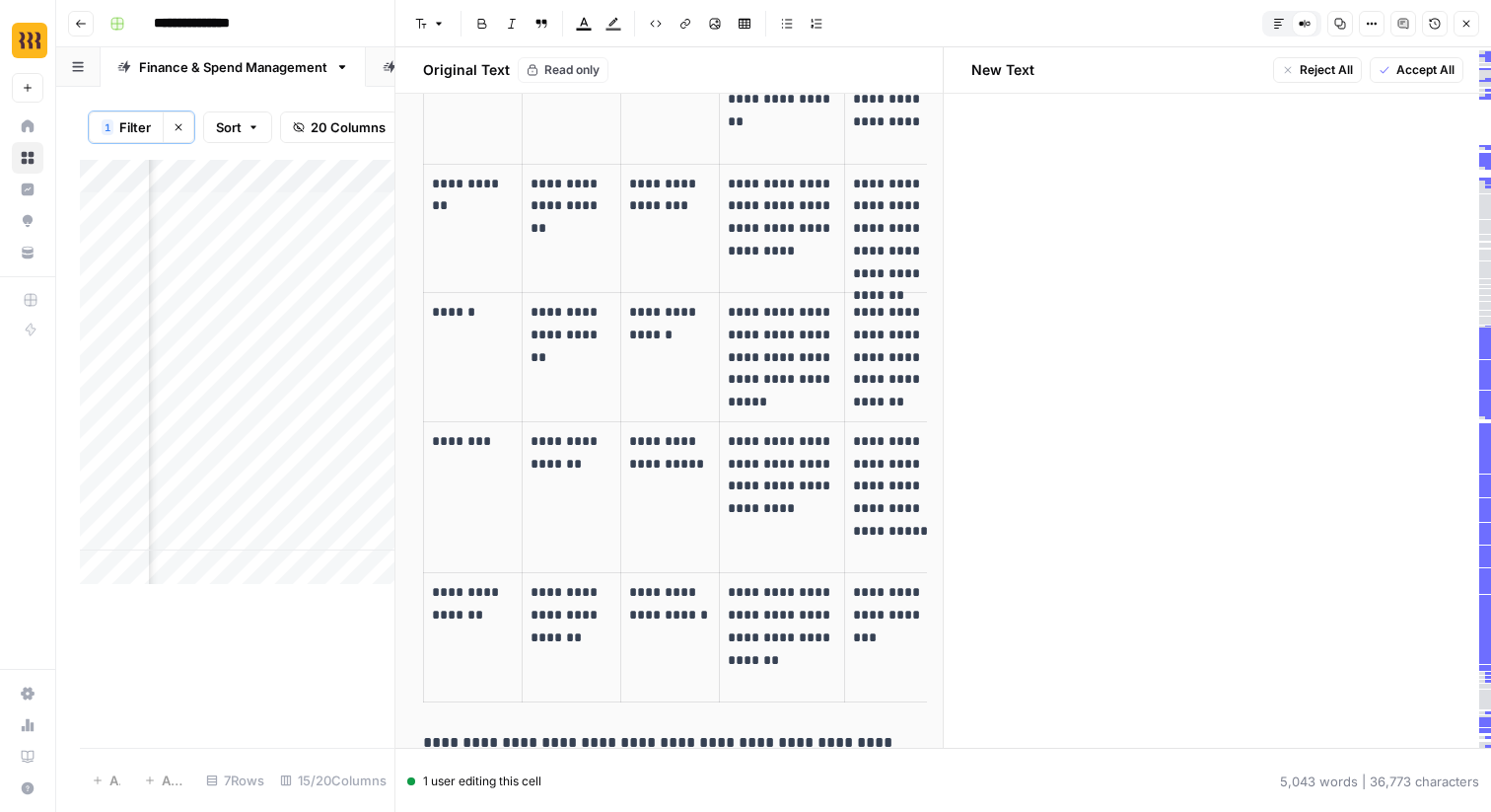
scroll to position [5070, 0]
click at [1190, 502] on p "**********" at bounding box center [1218, 509] width 494 height 26
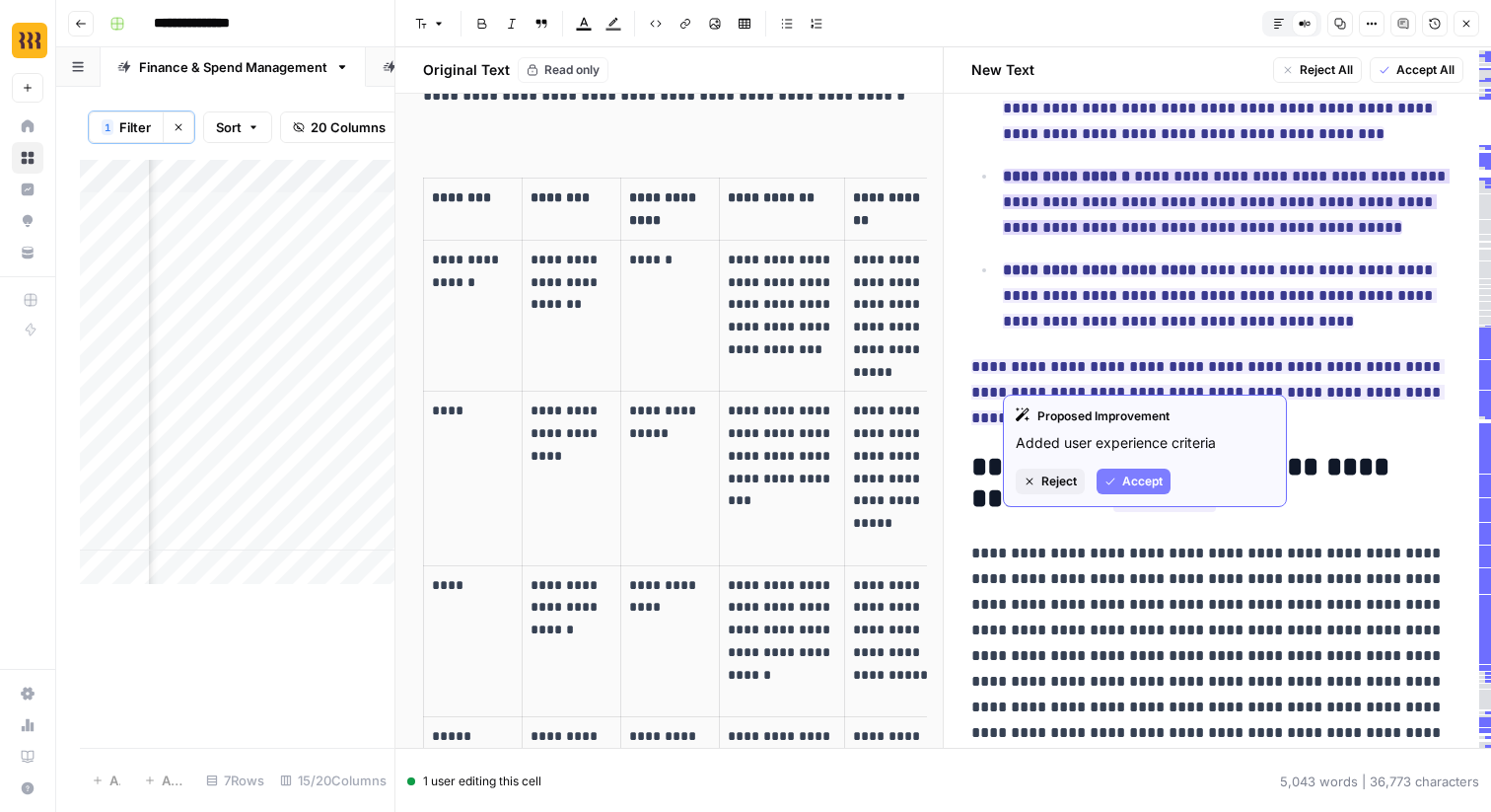
scroll to position [3604, 0]
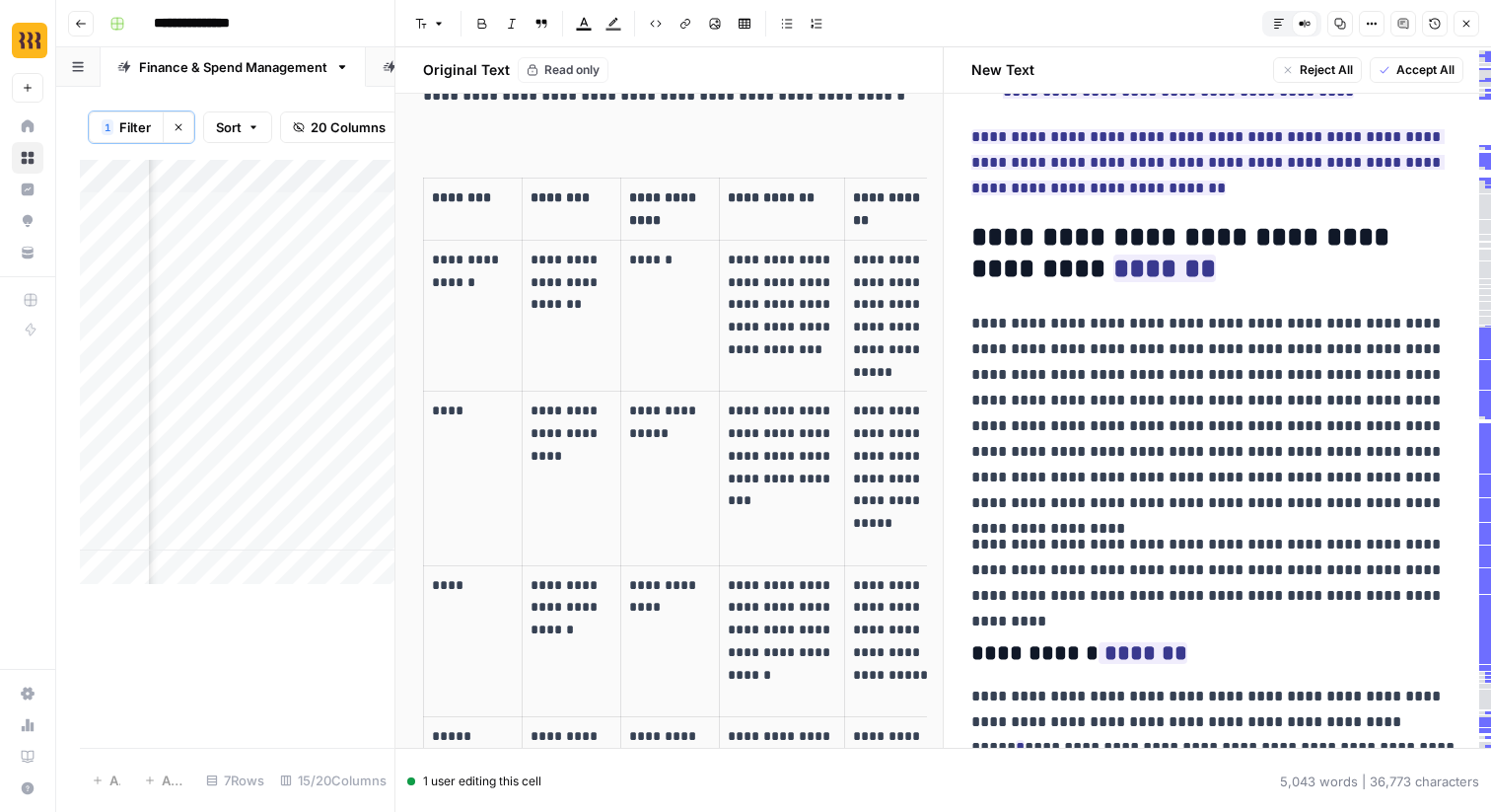
click at [972, 437] on p "**********" at bounding box center [1218, 413] width 494 height 205
click at [1302, 27] on icon at bounding box center [1305, 24] width 12 height 12
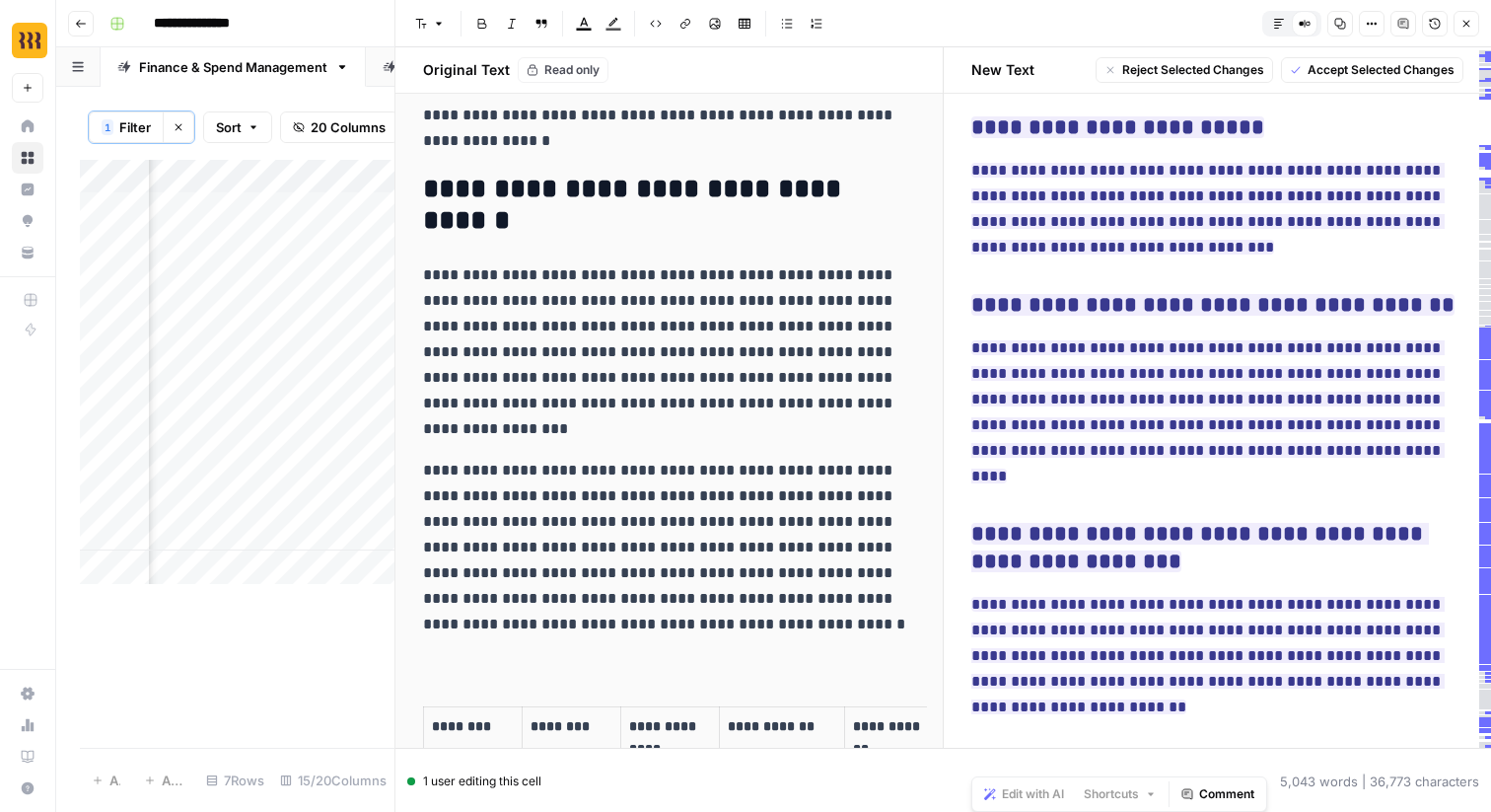
scroll to position [3, 0]
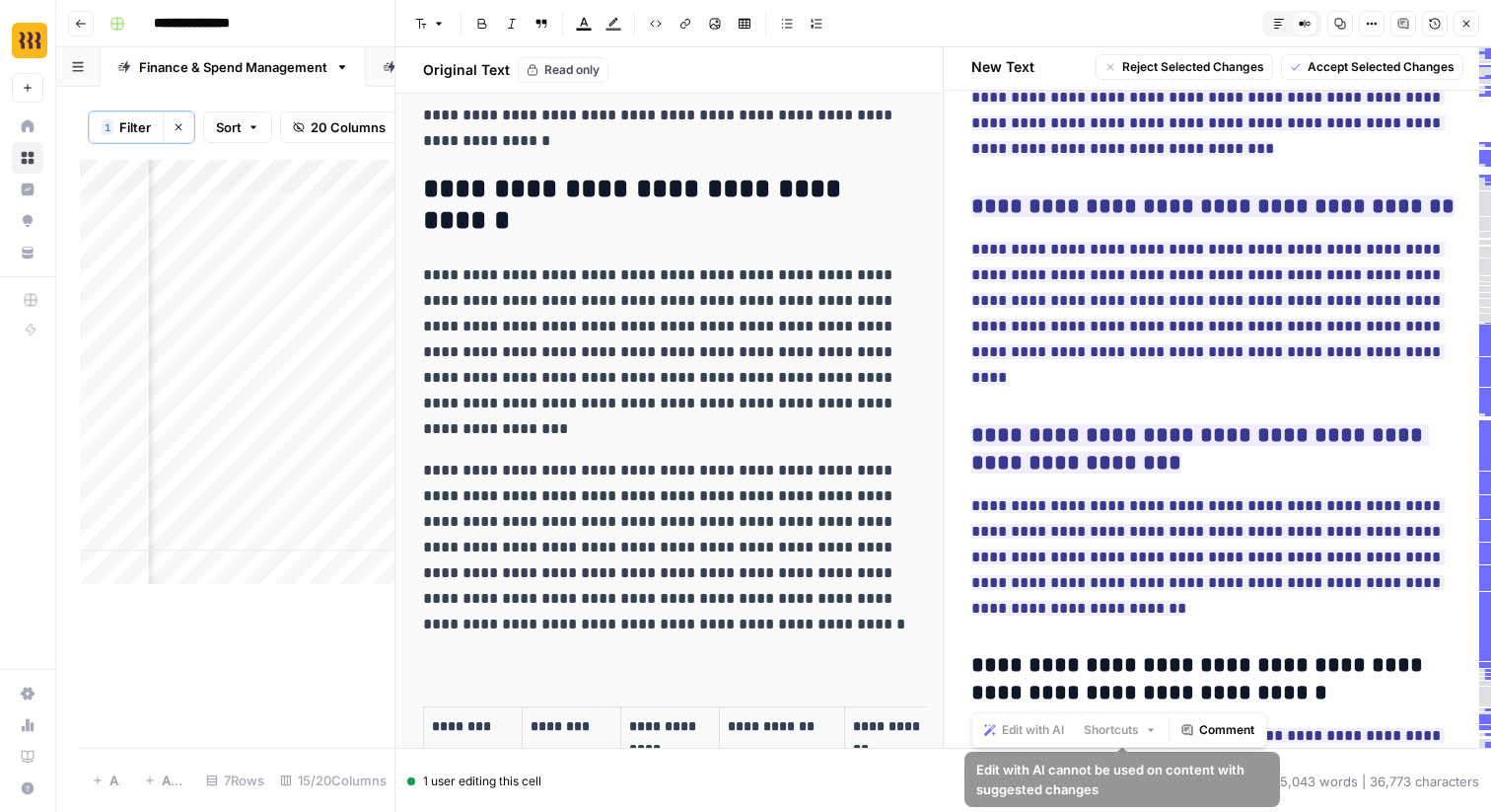
drag, startPoint x: 972, startPoint y: 154, endPoint x: 1203, endPoint y: 678, distance: 572.7
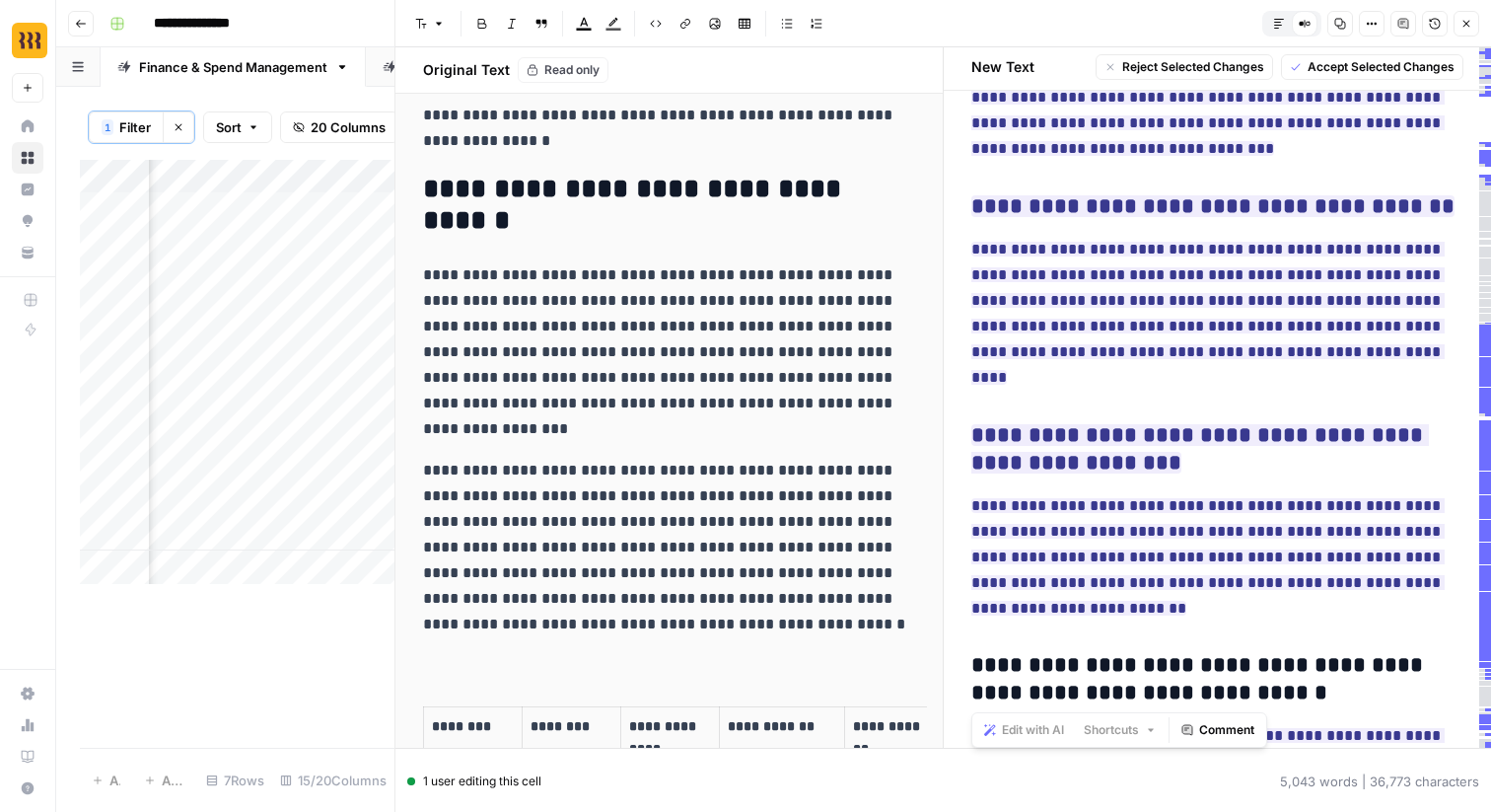
copy div "**********"
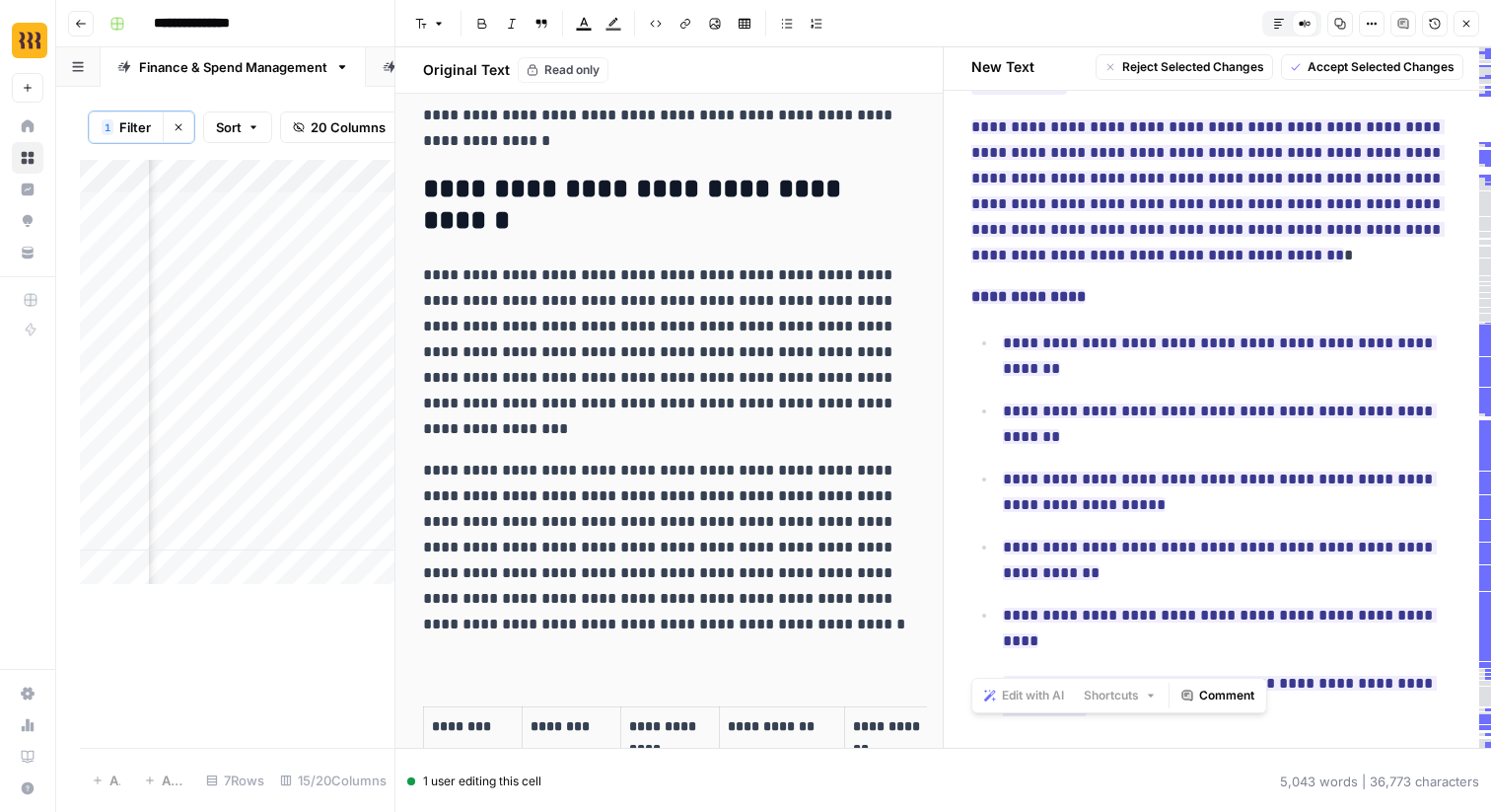
scroll to position [9975, 0]
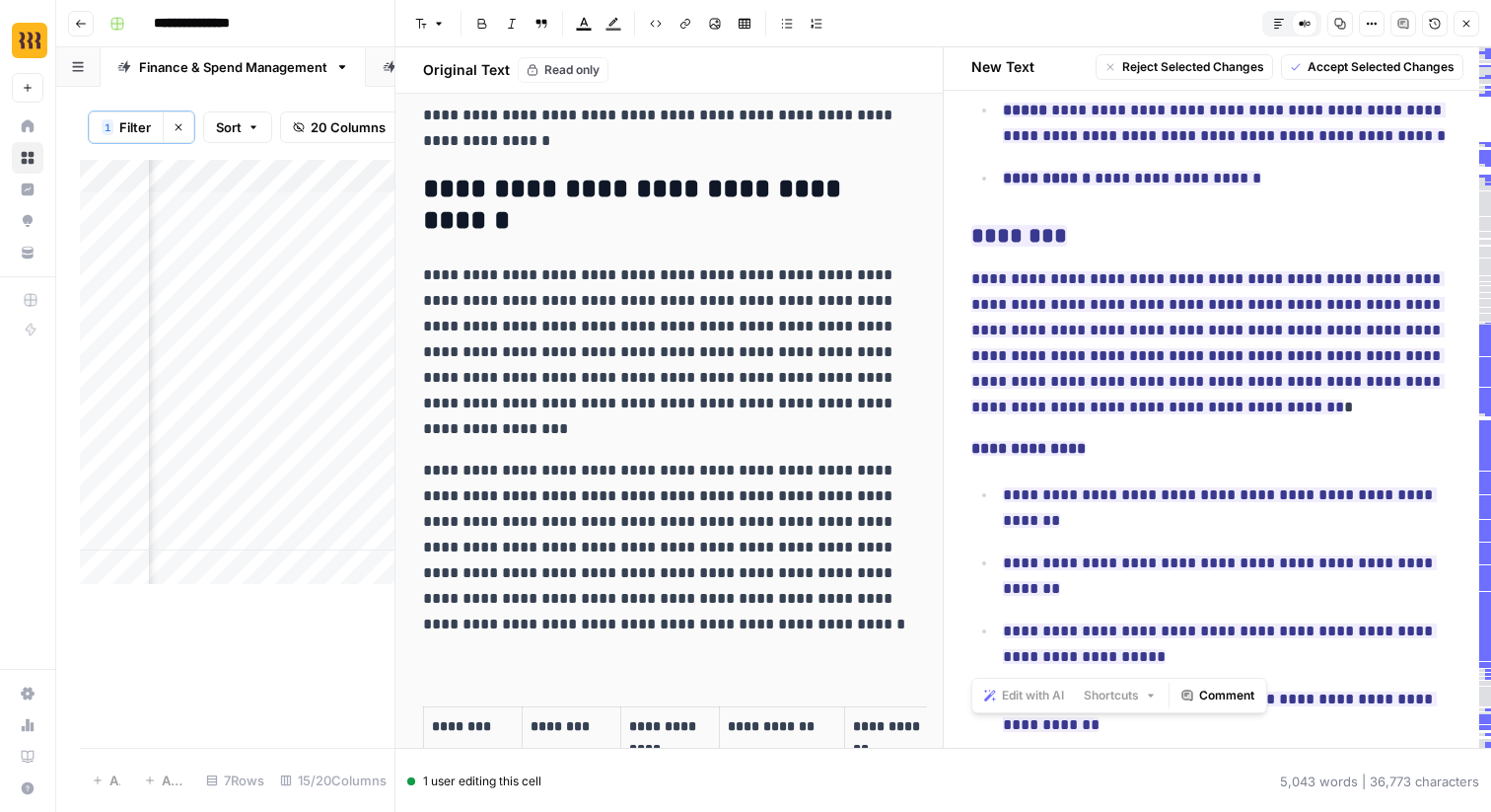
click at [1349, 67] on span "Accept Selected Changes" at bounding box center [1382, 67] width 147 height 18
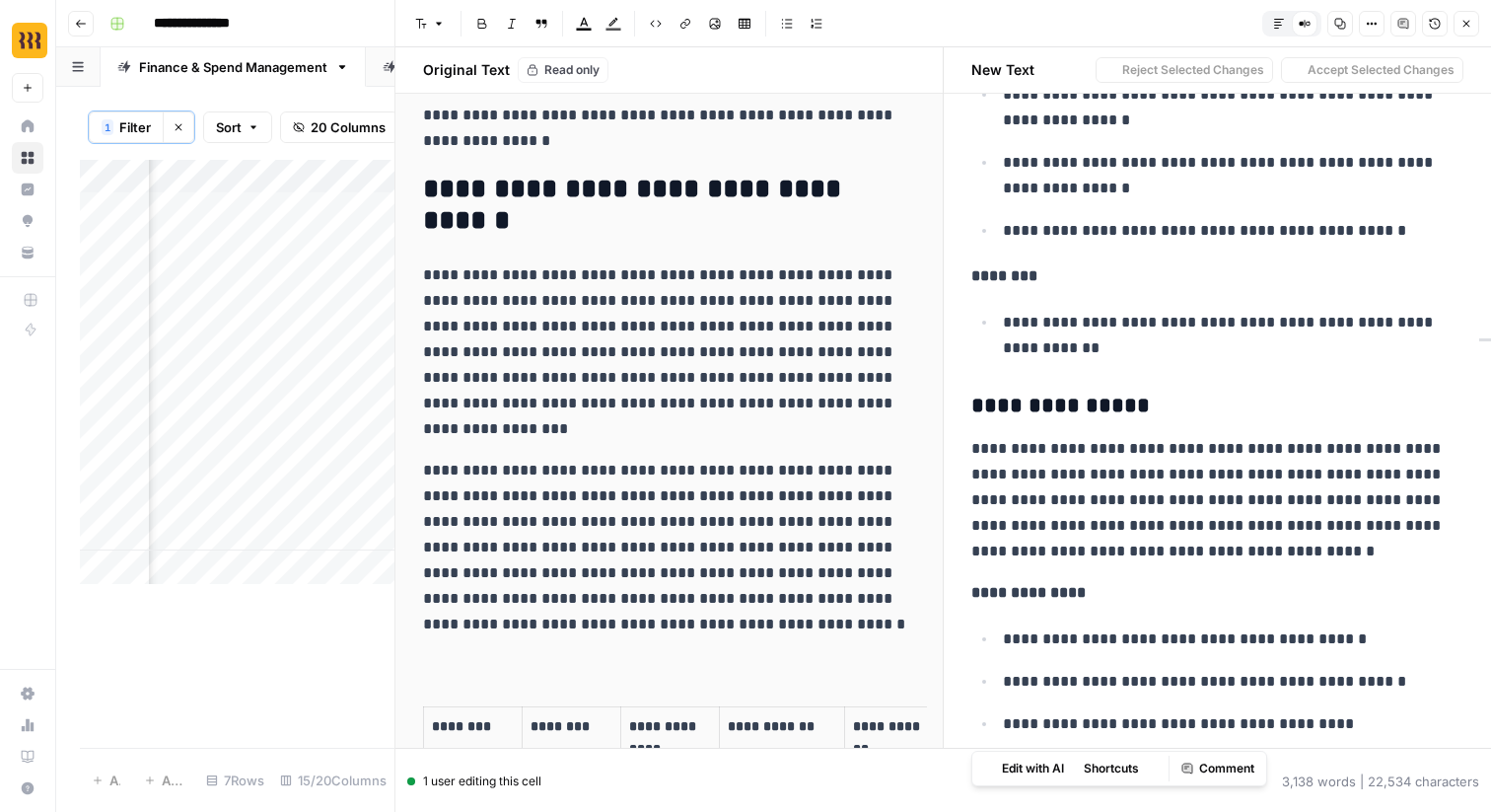
scroll to position [17473, 0]
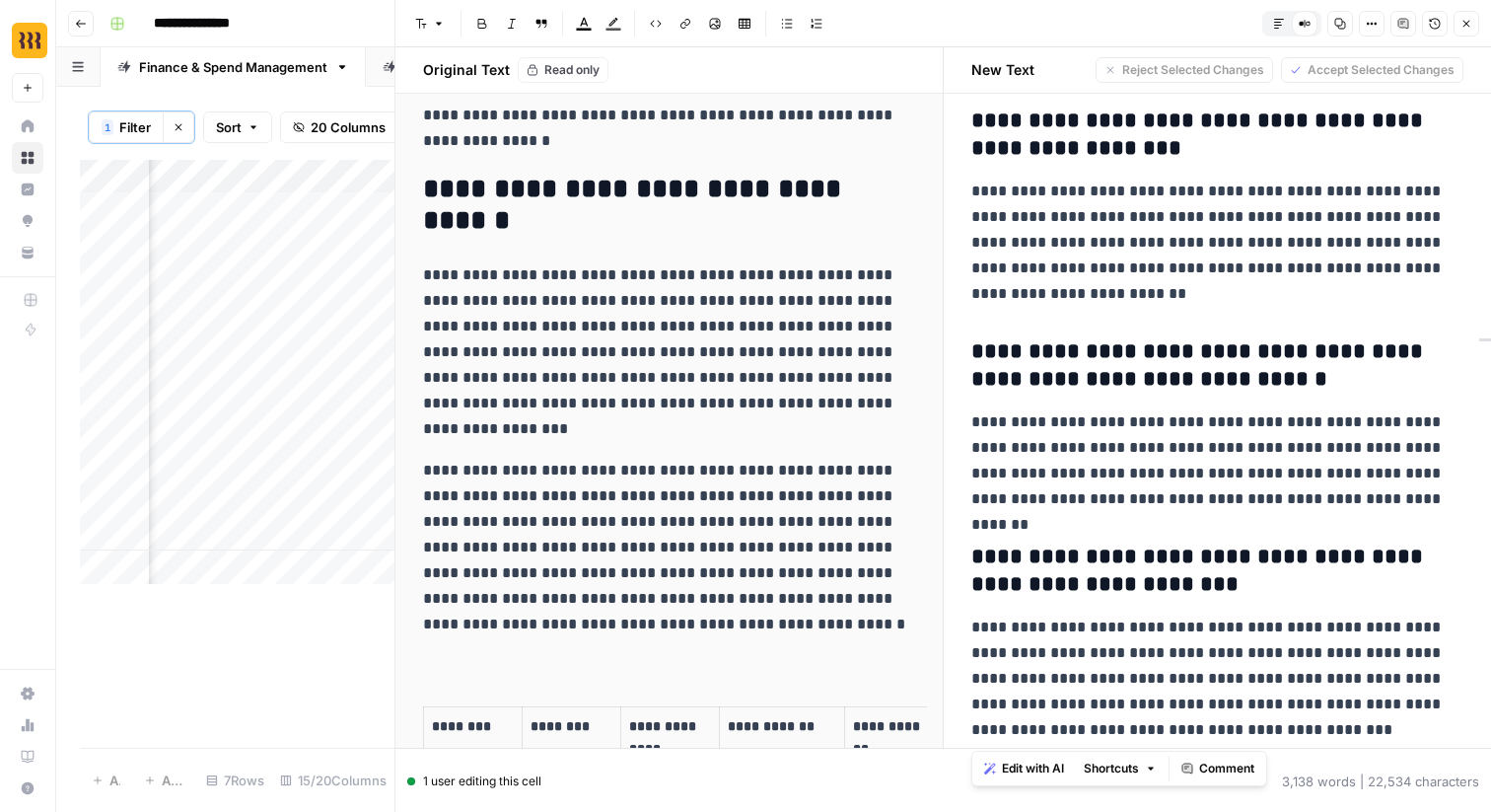
click at [1159, 163] on h3 "**********" at bounding box center [1218, 134] width 494 height 55
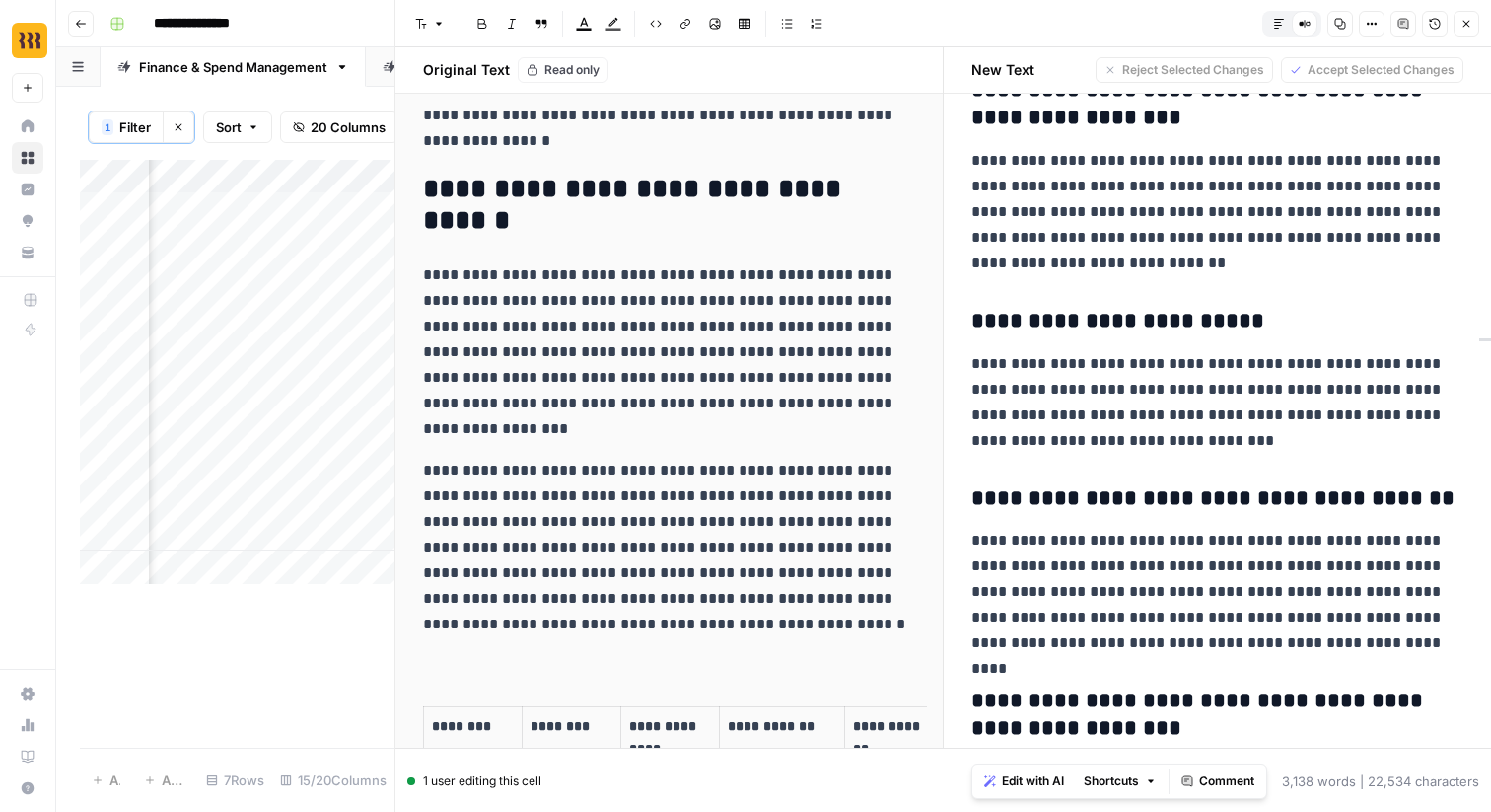
scroll to position [17543, 0]
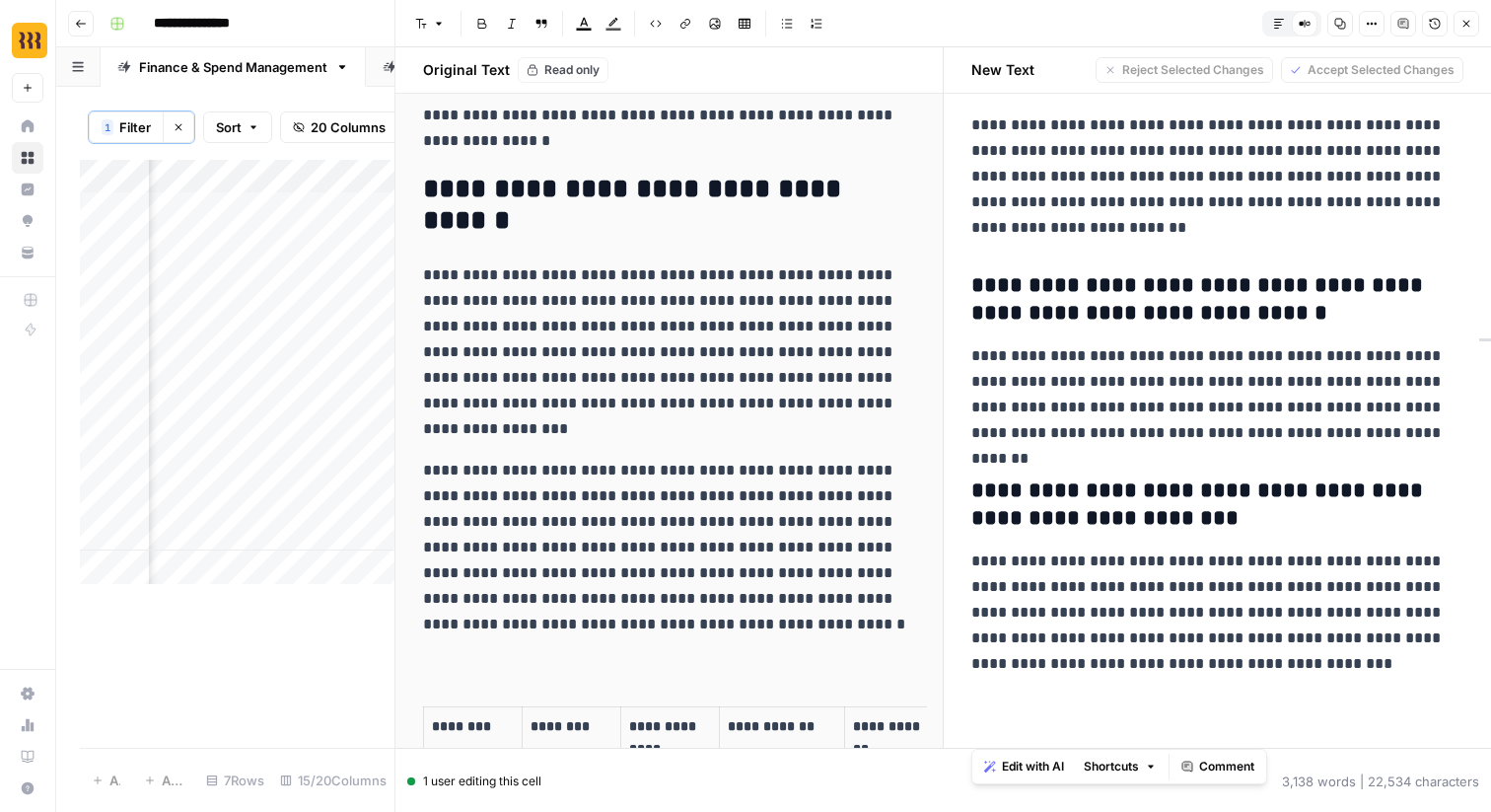
drag, startPoint x: 965, startPoint y: 140, endPoint x: 1274, endPoint y: 811, distance: 738.7
click at [1274, 811] on div "**********" at bounding box center [943, 406] width 1097 height 812
copy div "**********"
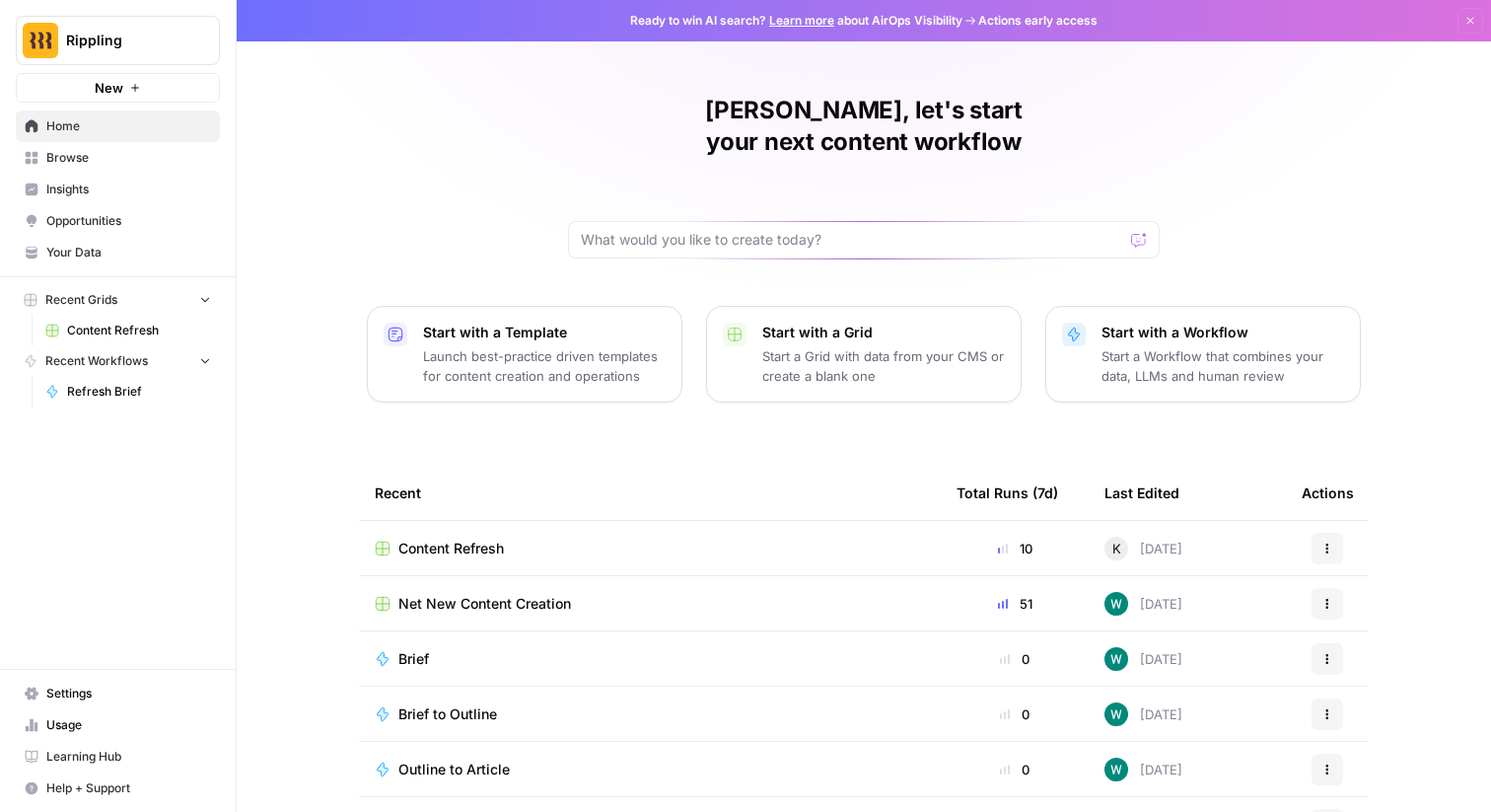
click at [70, 179] on link "Insights" at bounding box center [117, 189] width 204 height 32
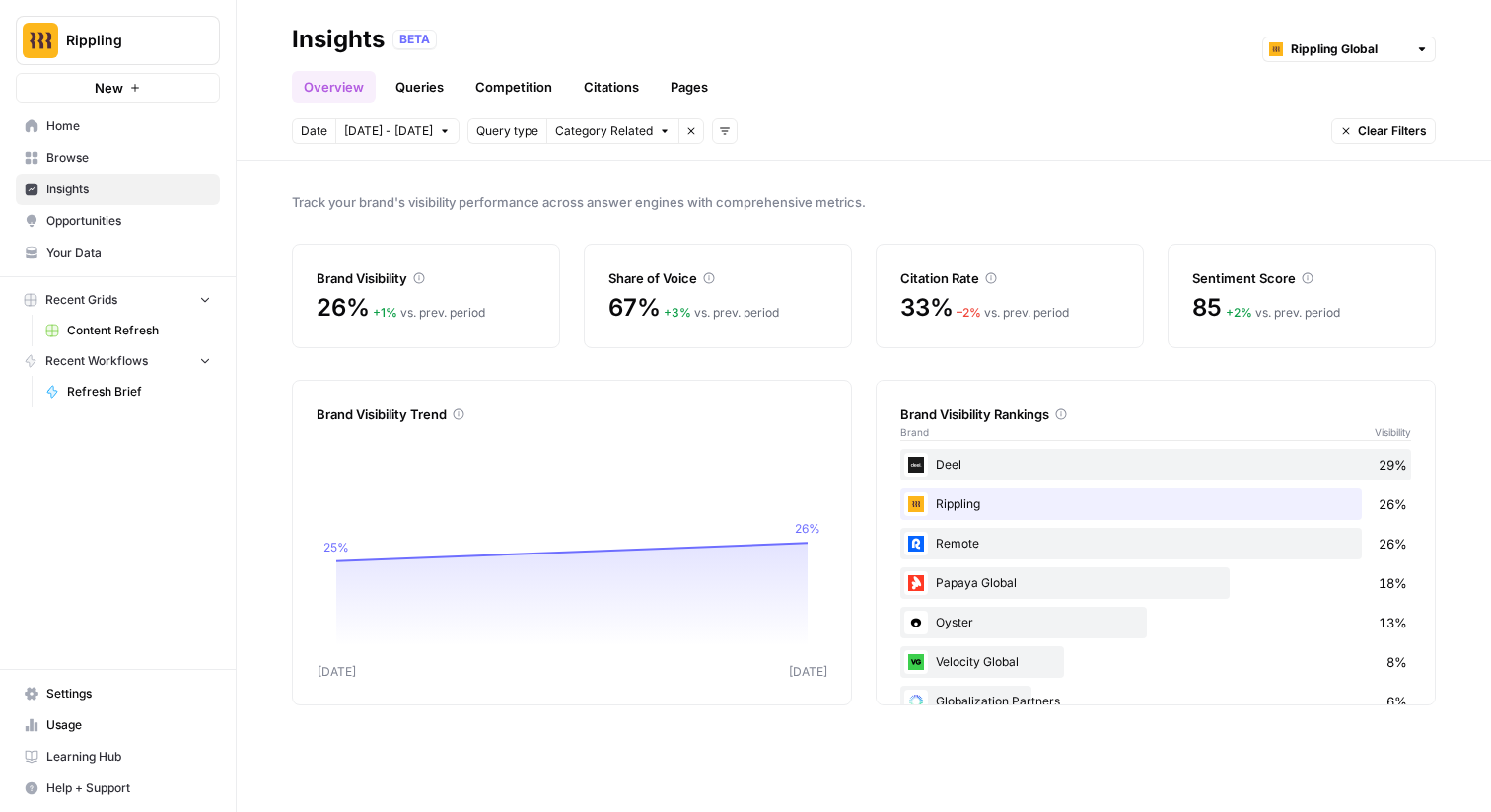
click at [92, 155] on span "Browse" at bounding box center [129, 158] width 165 height 18
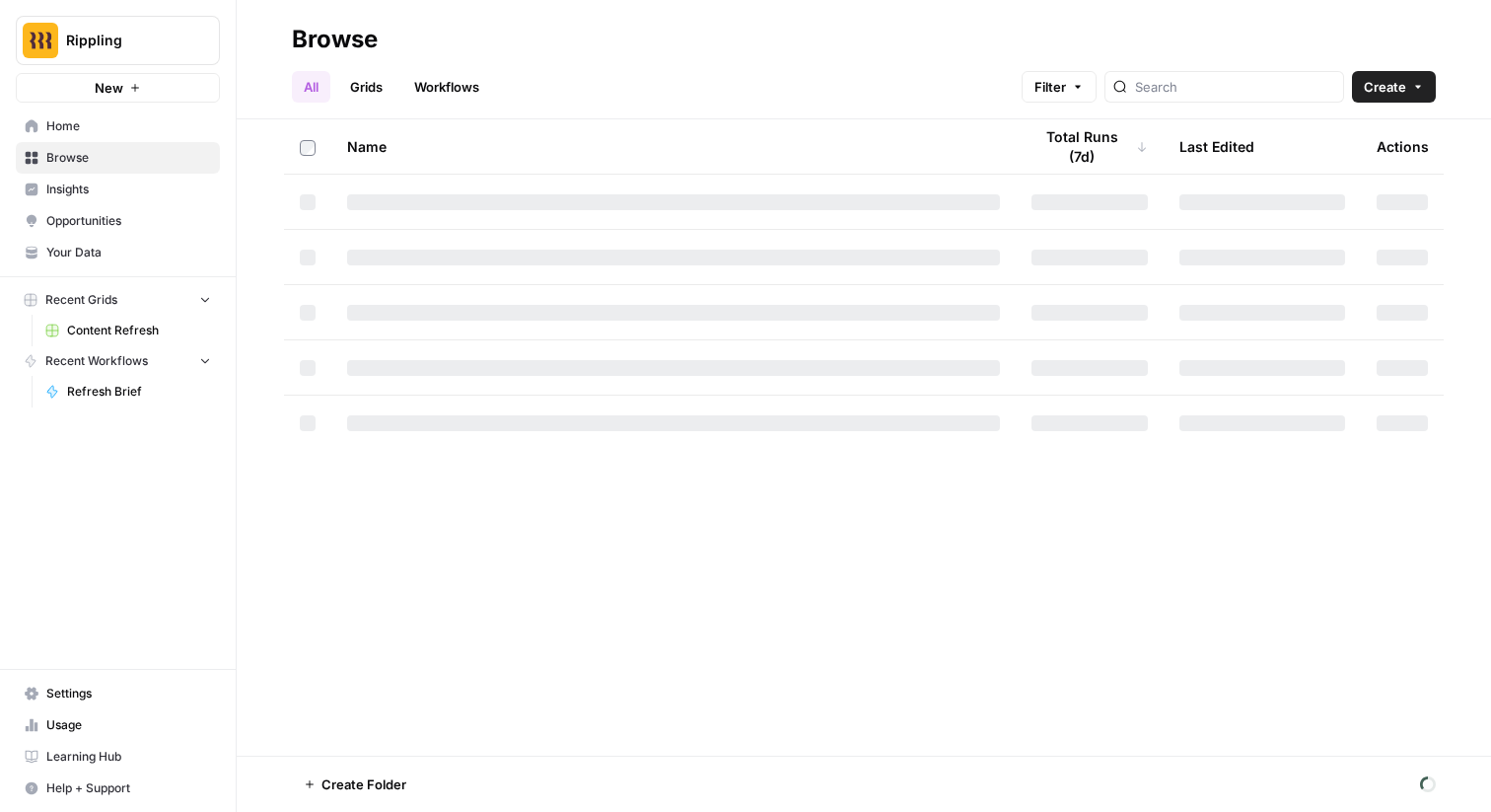
click at [91, 125] on span "Home" at bounding box center [129, 126] width 165 height 18
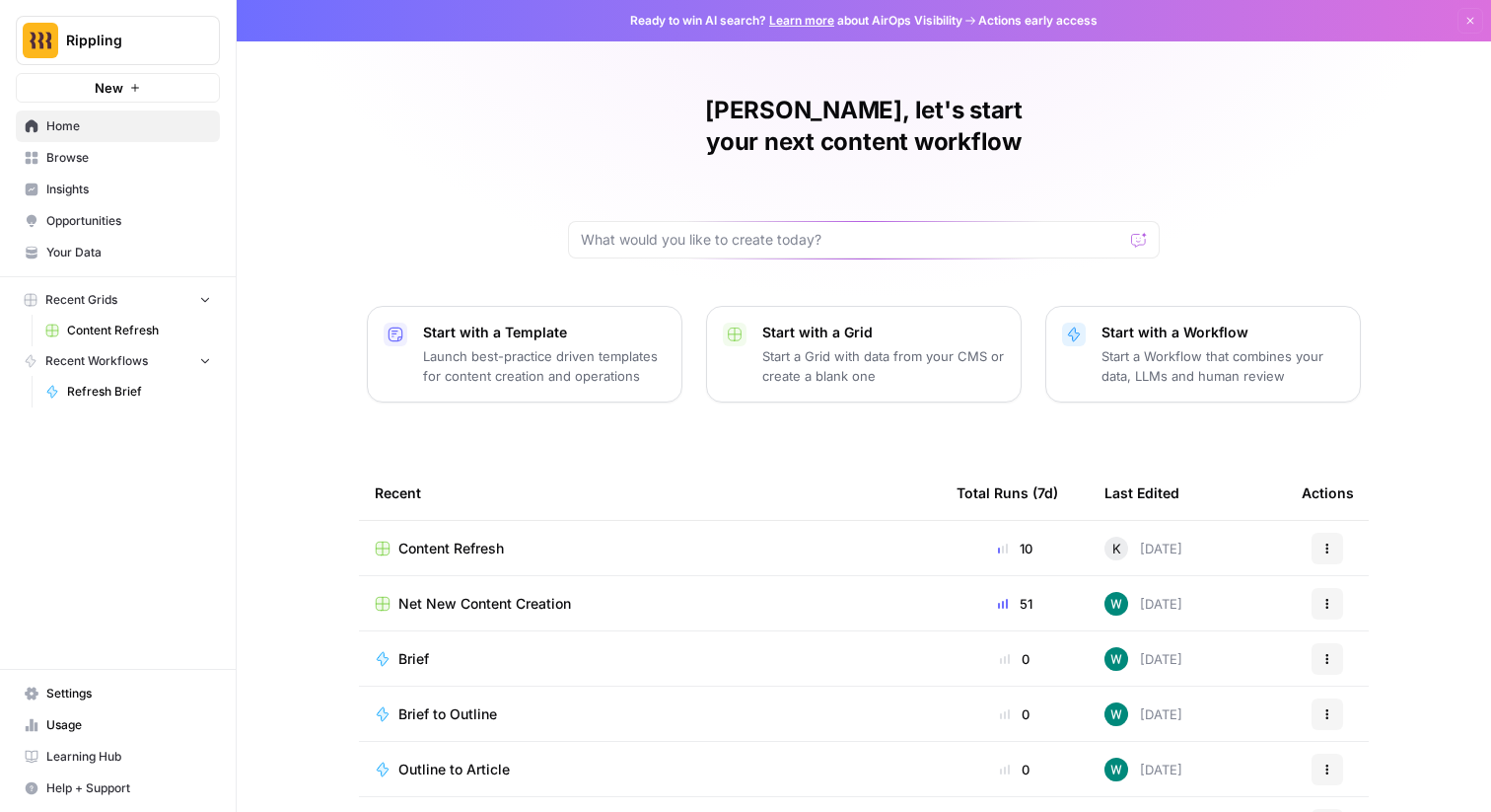
click at [82, 165] on span "Browse" at bounding box center [129, 158] width 165 height 18
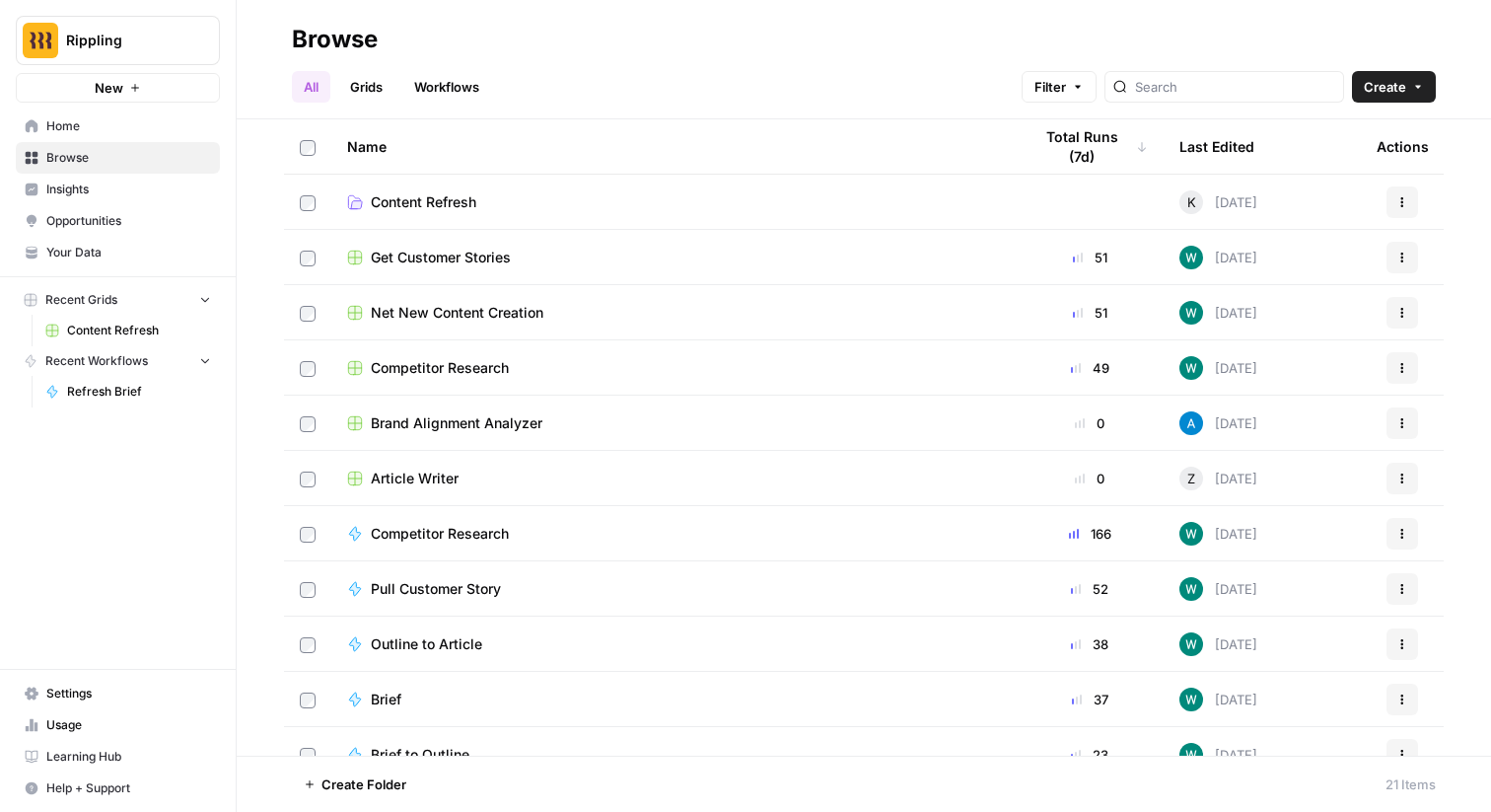
click at [77, 189] on span "Insights" at bounding box center [129, 189] width 165 height 18
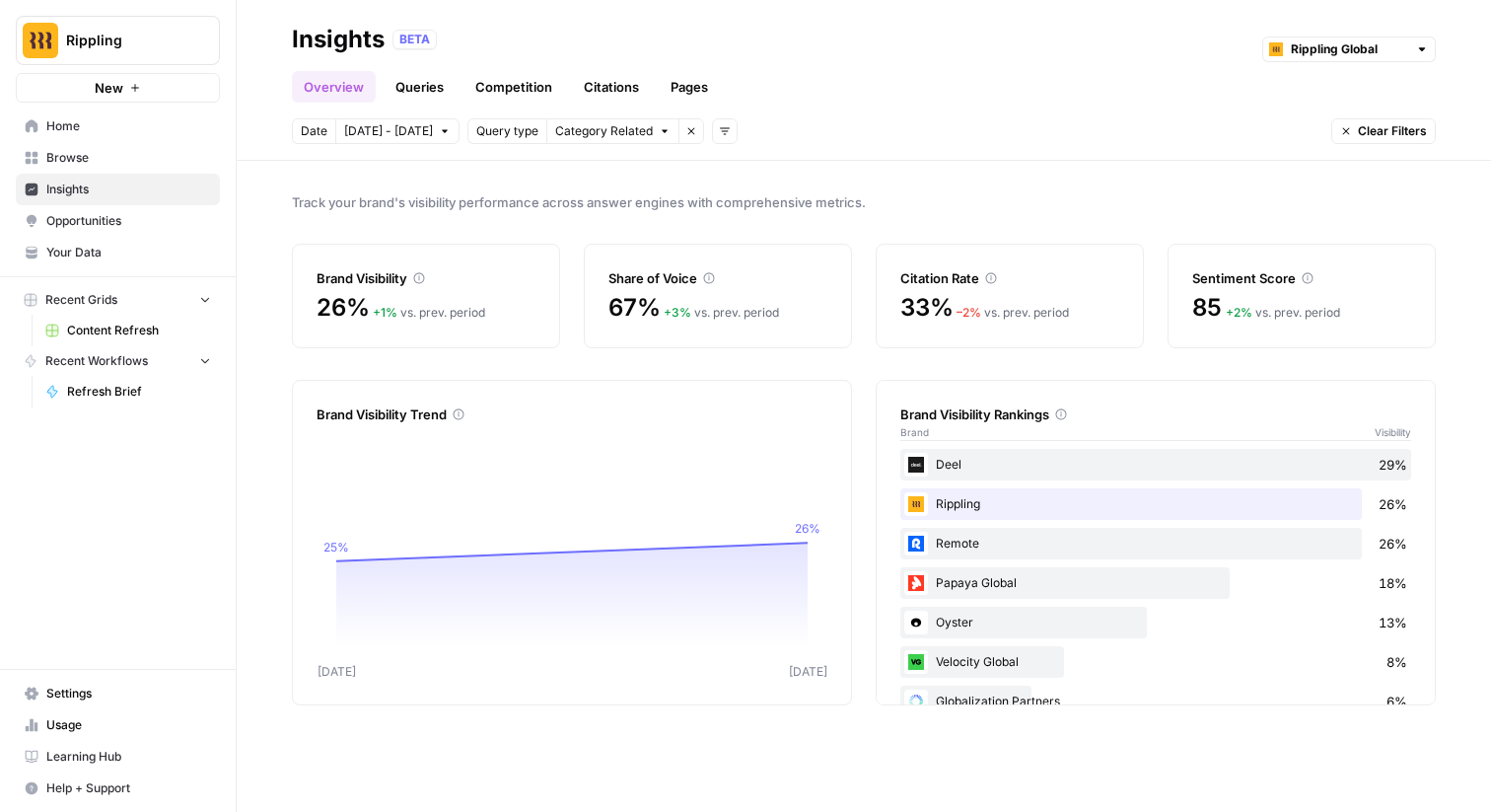
click at [411, 72] on link "Queries" at bounding box center [420, 87] width 72 height 32
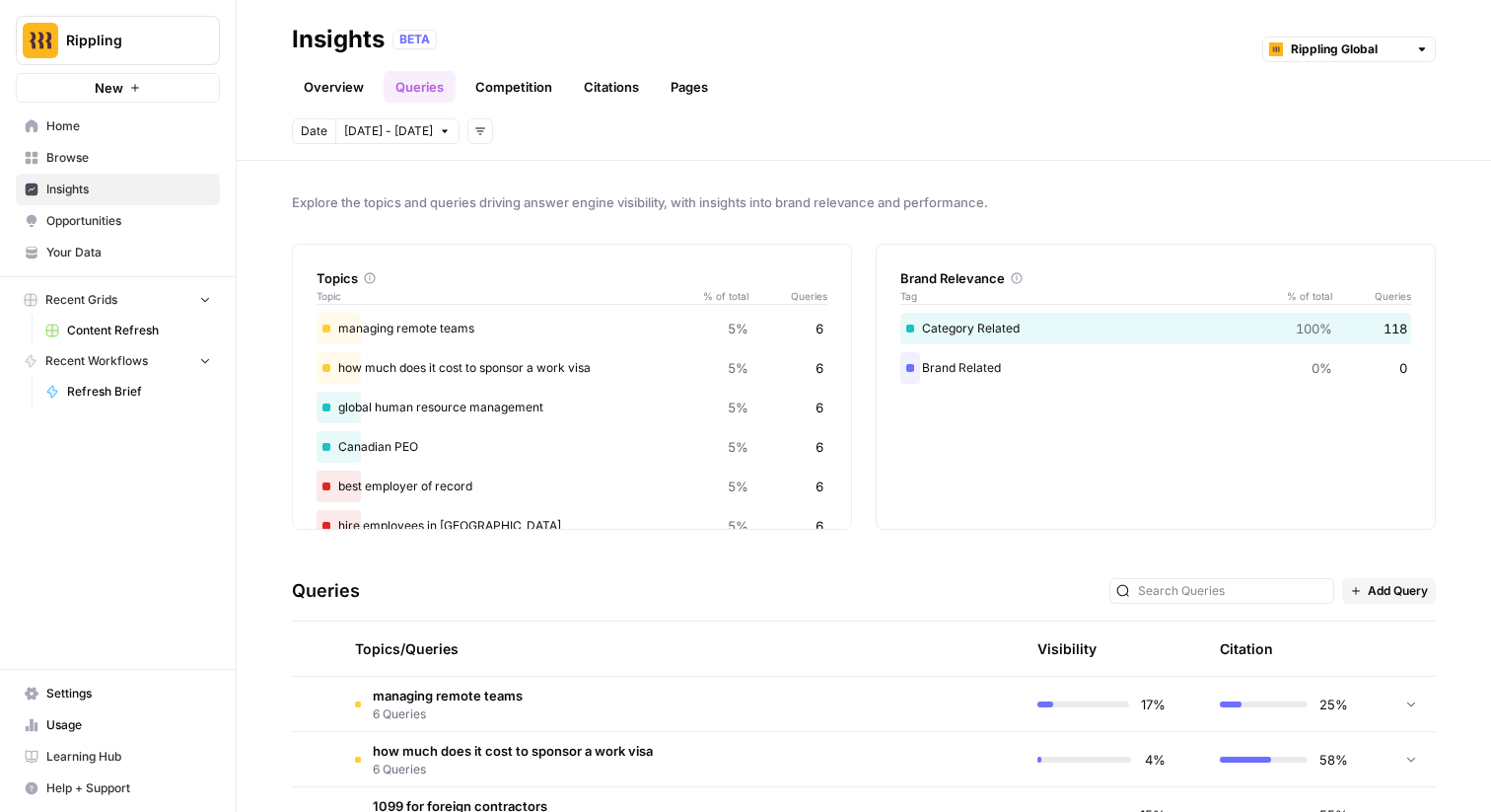
click at [502, 84] on link "Competition" at bounding box center [514, 87] width 101 height 32
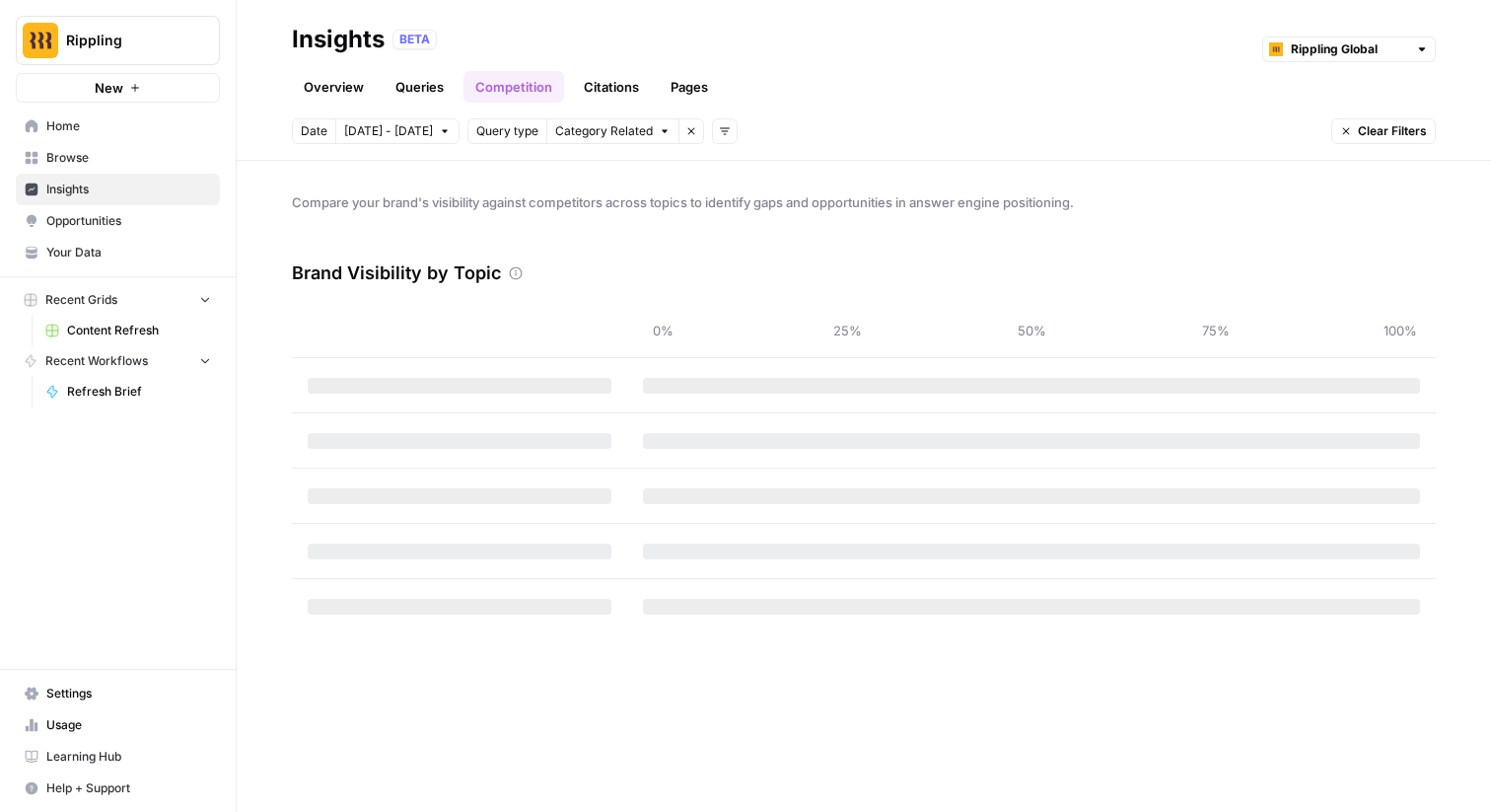
click at [405, 87] on link "Queries" at bounding box center [420, 87] width 72 height 32
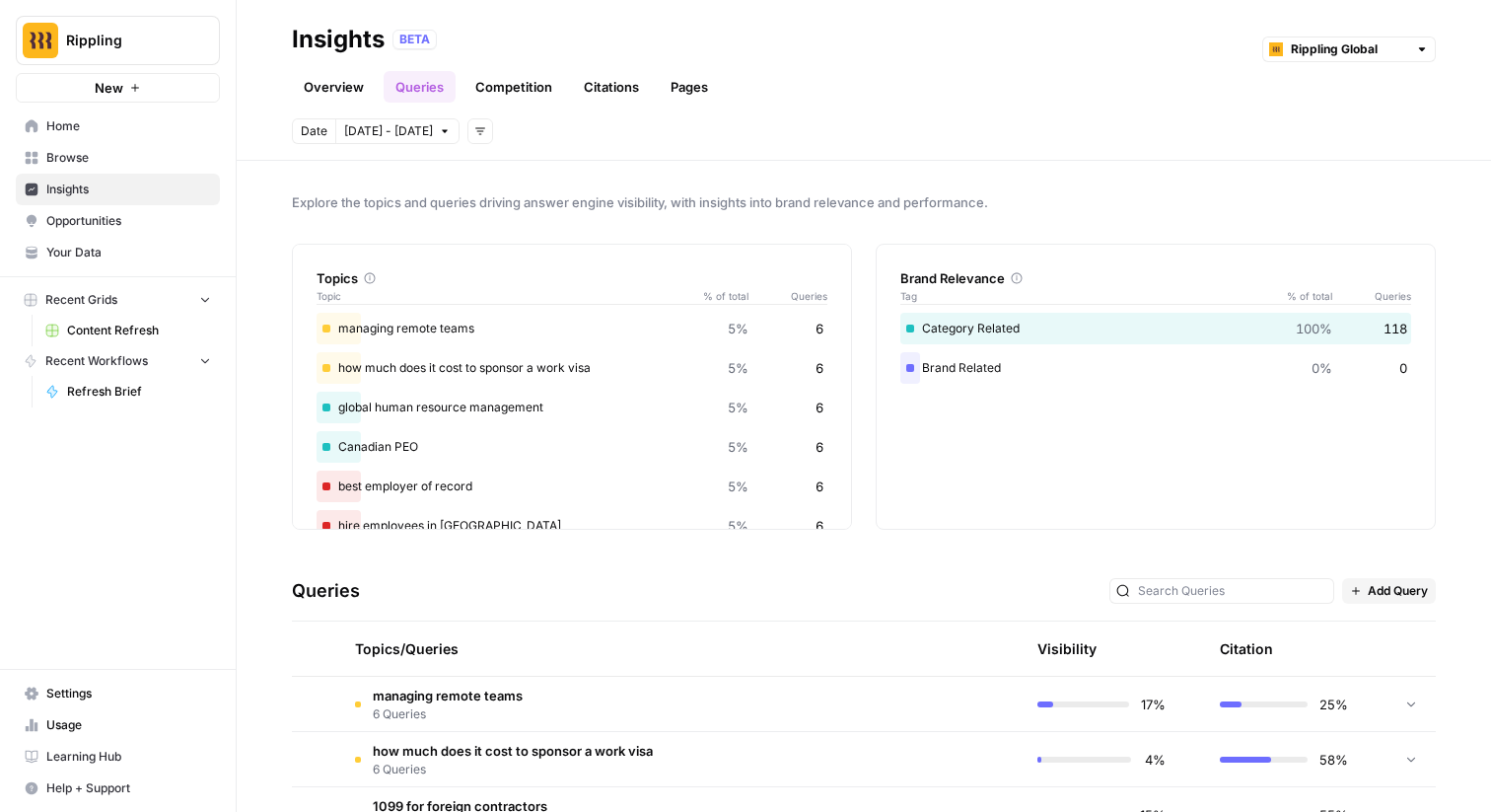
click at [538, 88] on link "Competition" at bounding box center [514, 87] width 101 height 32
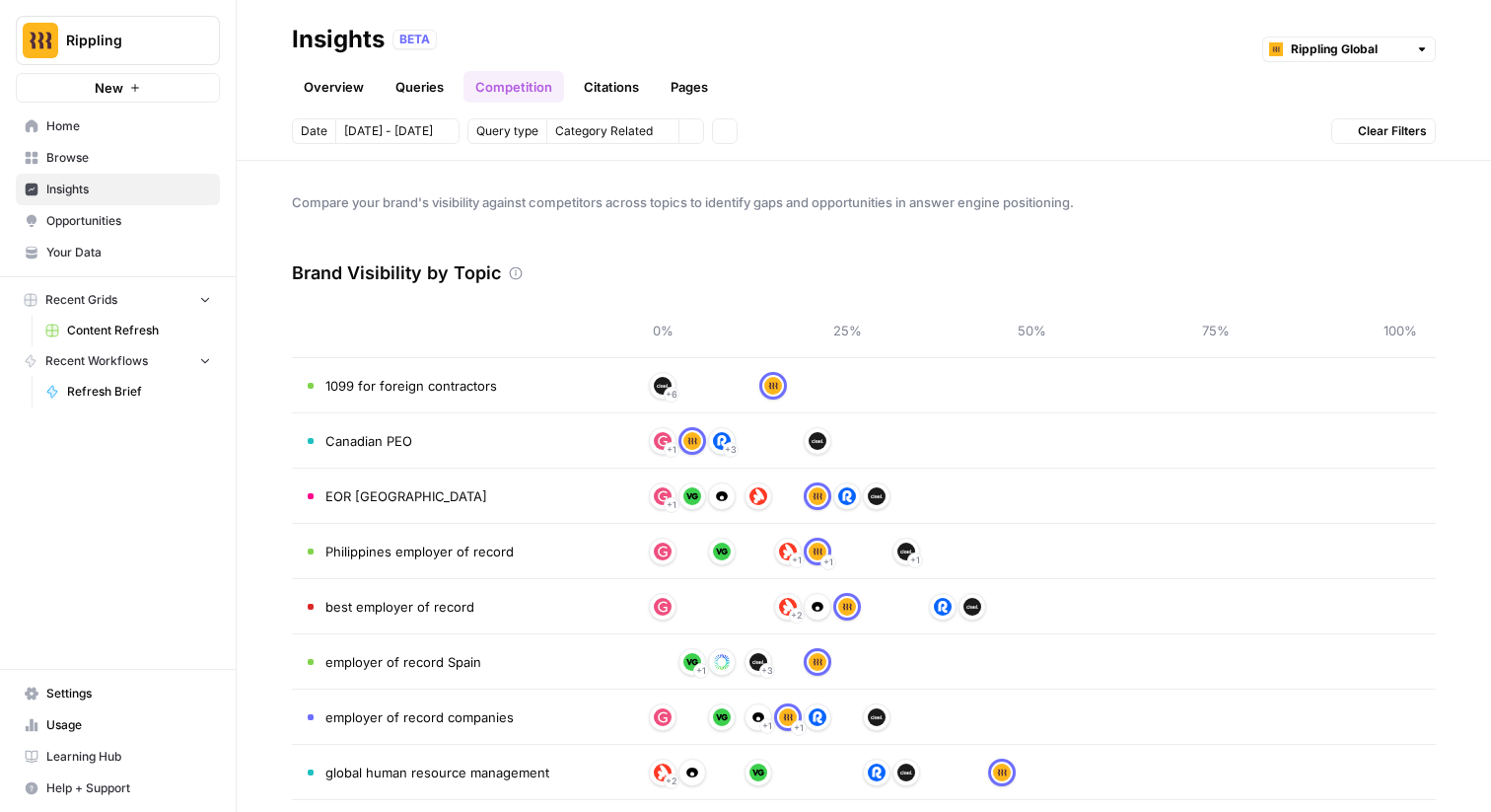
click at [629, 83] on link "Citations" at bounding box center [611, 87] width 79 height 32
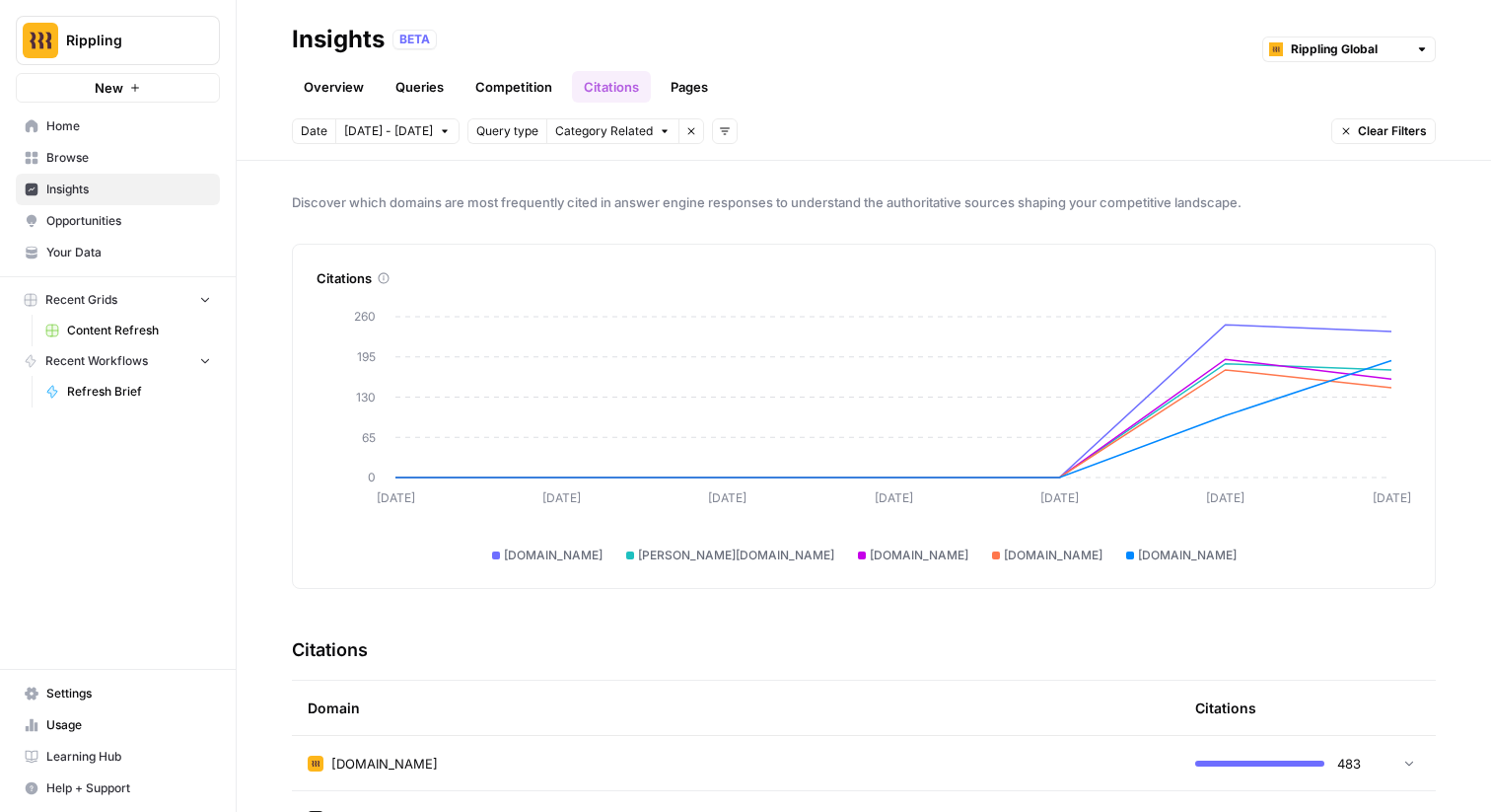
click at [119, 274] on nav "Home Browse Insights Opportunities Your Data" at bounding box center [117, 189] width 236 height 173
click at [115, 265] on link "Your Data" at bounding box center [117, 253] width 204 height 32
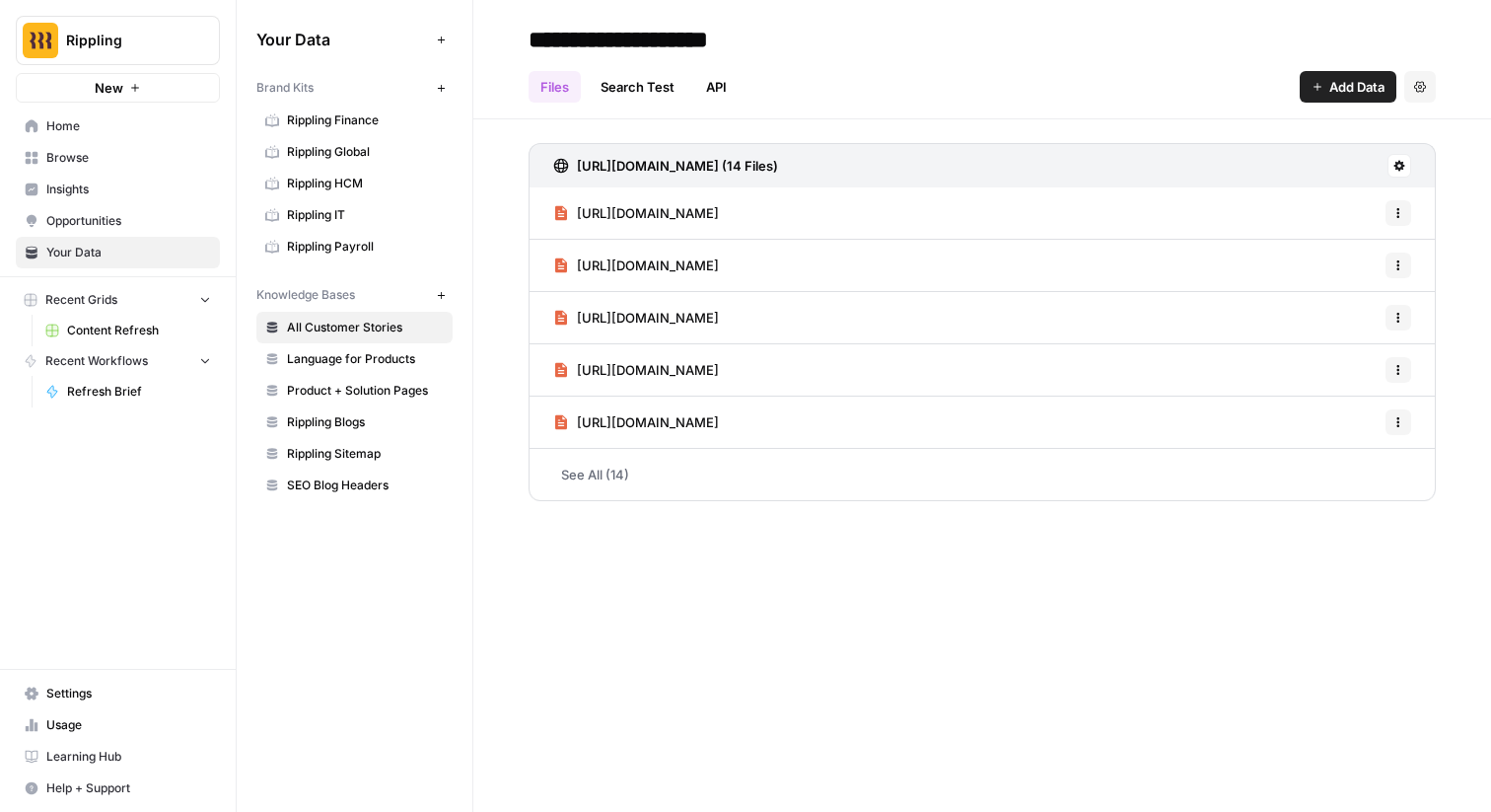
click at [105, 182] on span "Insights" at bounding box center [129, 189] width 165 height 18
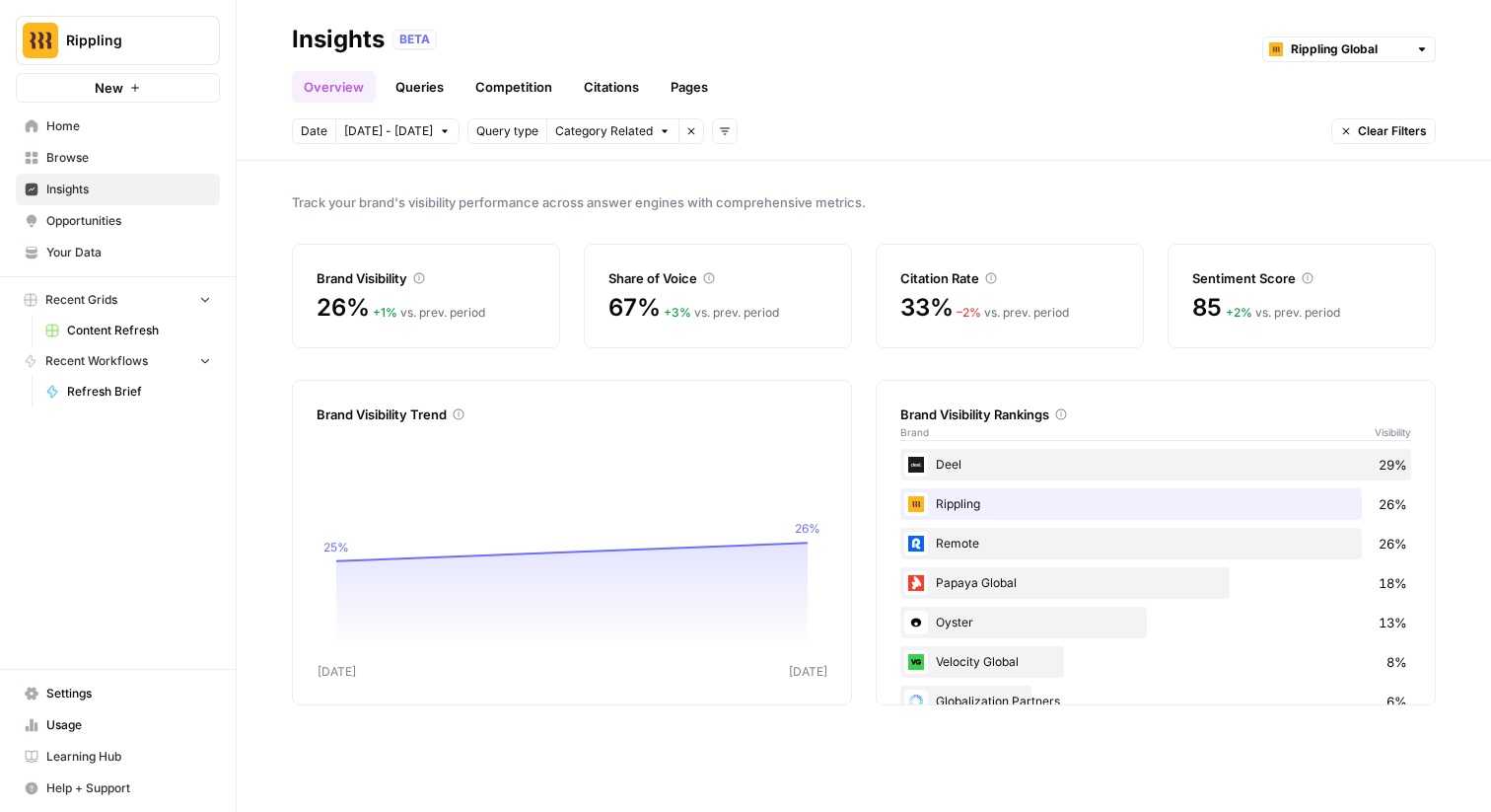
click at [695, 89] on link "Pages" at bounding box center [689, 87] width 61 height 32
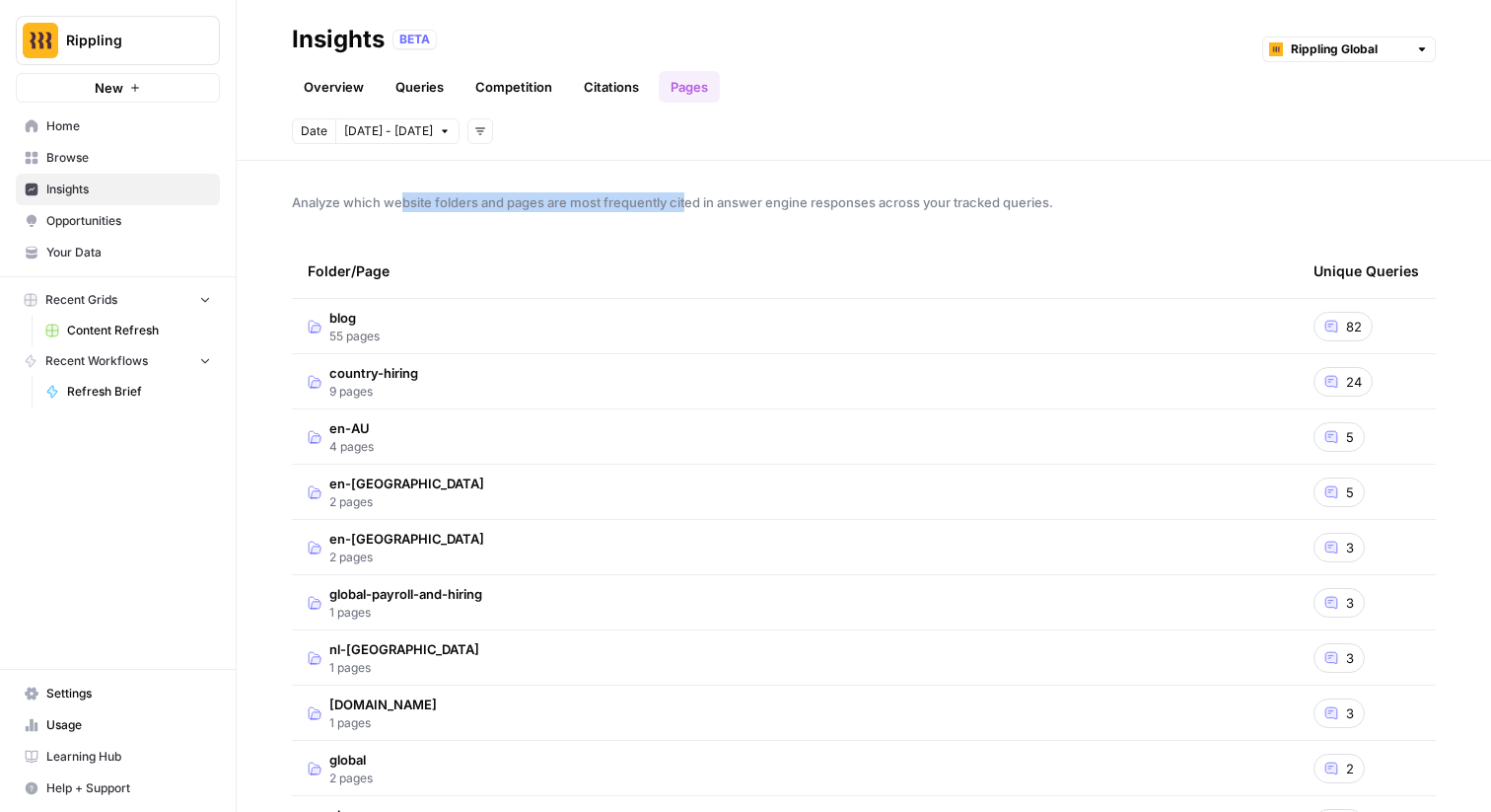
drag, startPoint x: 401, startPoint y: 204, endPoint x: 686, endPoint y: 205, distance: 285.0
click at [686, 205] on span "Analyze which website folders and pages are most frequently cited in answer eng…" at bounding box center [864, 202] width 1145 height 20
click at [751, 341] on td "blog 55 pages" at bounding box center [794, 325] width 1006 height 55
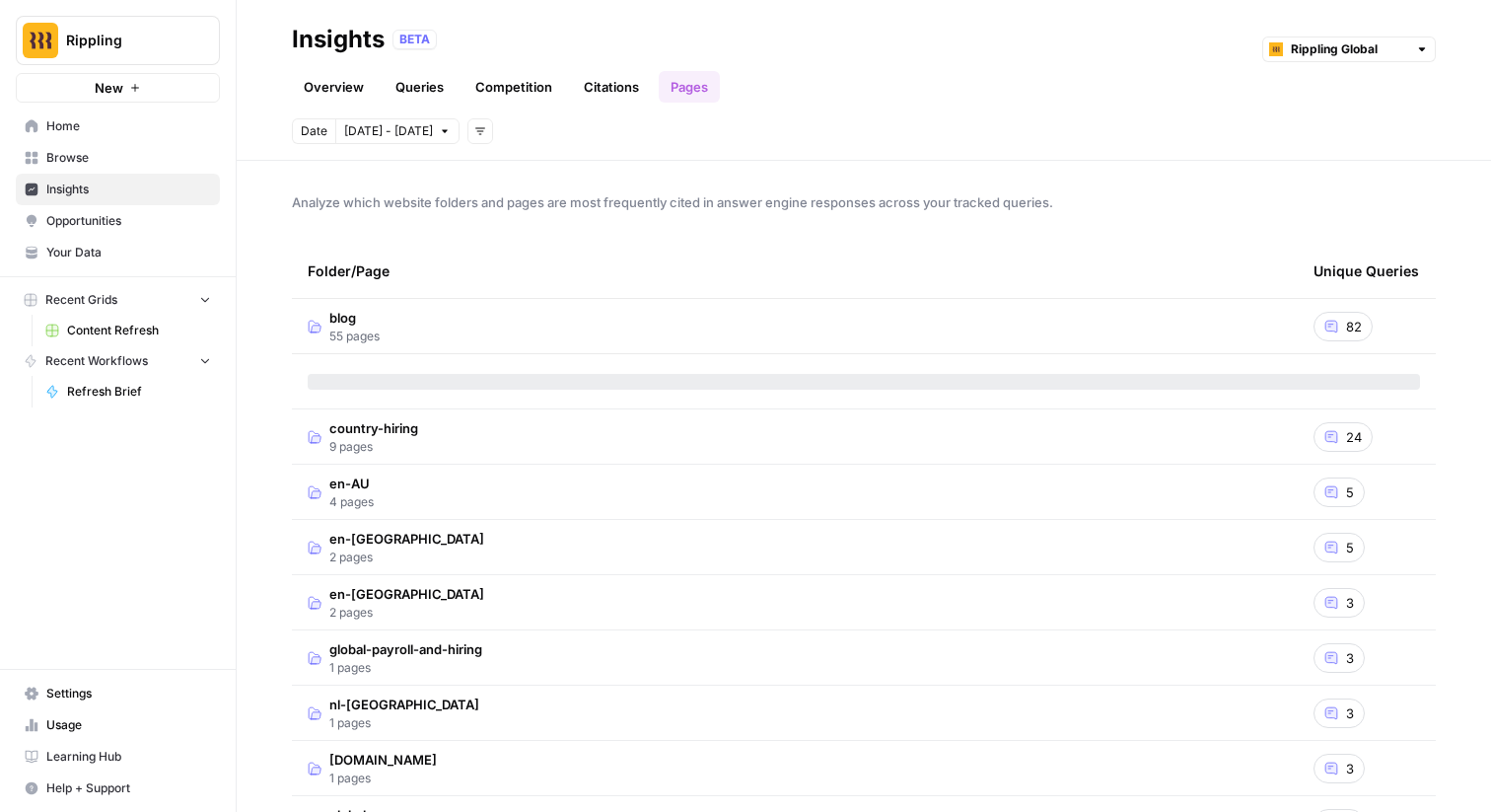
click at [659, 326] on td "blog 55 pages" at bounding box center [794, 325] width 1006 height 55
